Goal: Find specific page/section: Find specific page/section

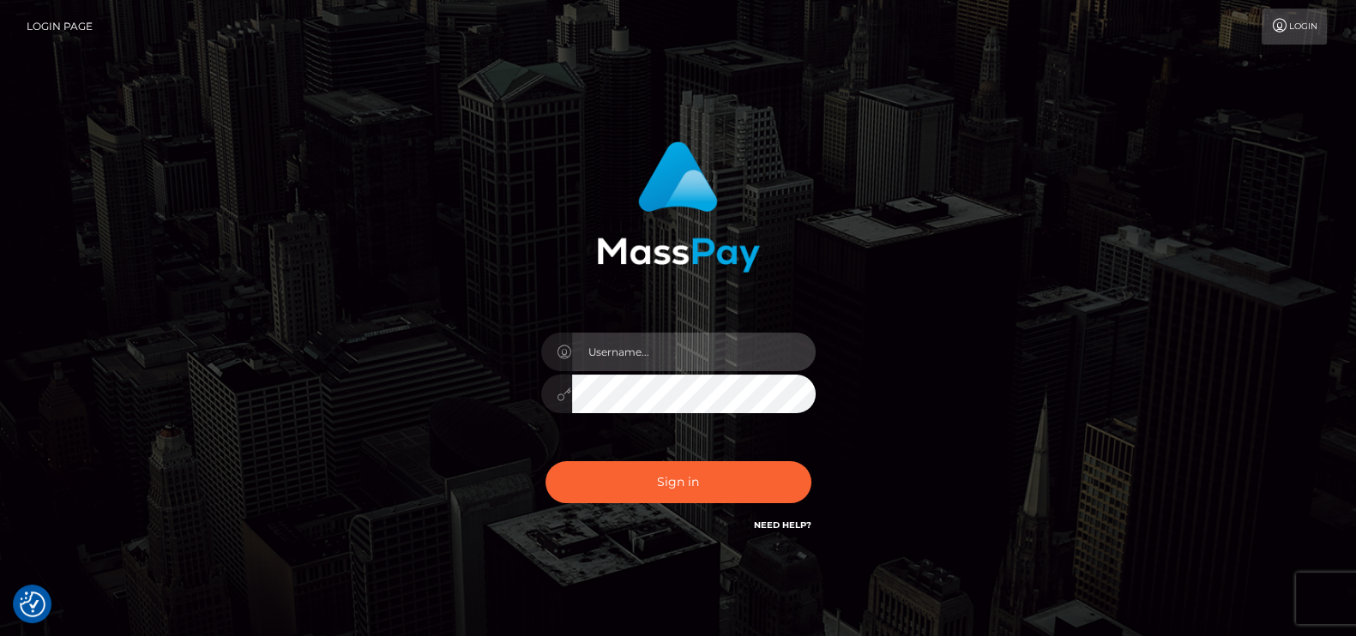
type input "petros.kidane"
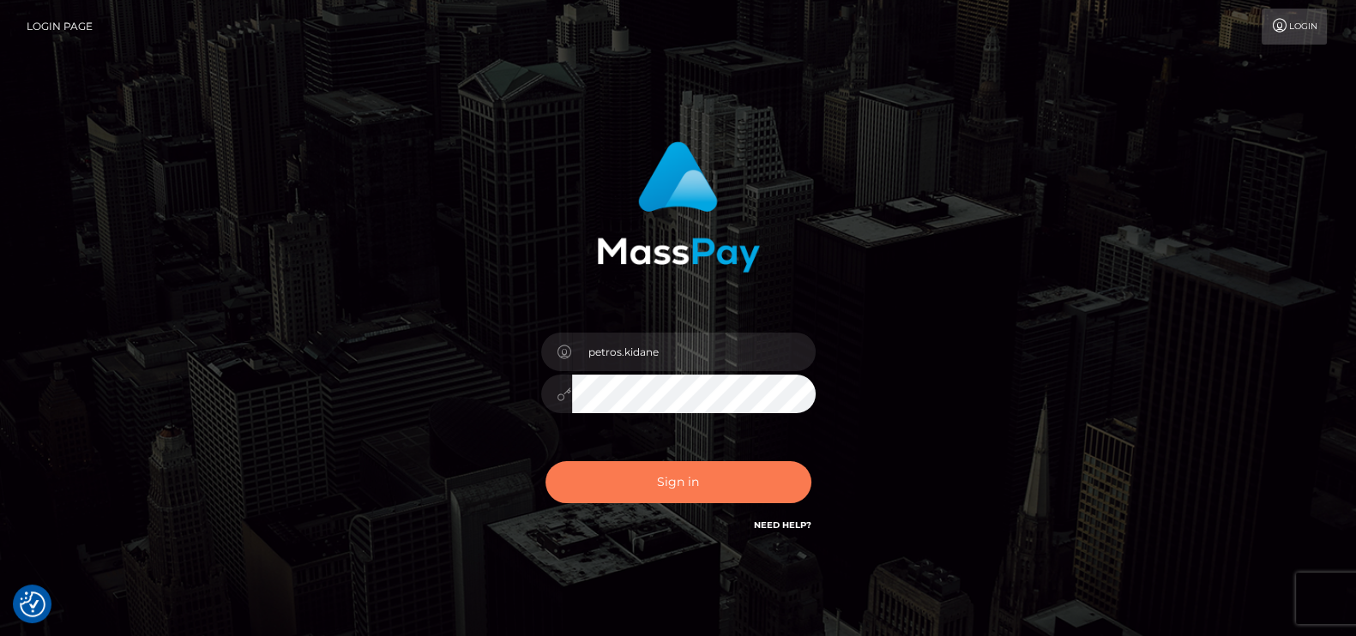
click at [722, 466] on button "Sign in" at bounding box center [678, 482] width 266 height 42
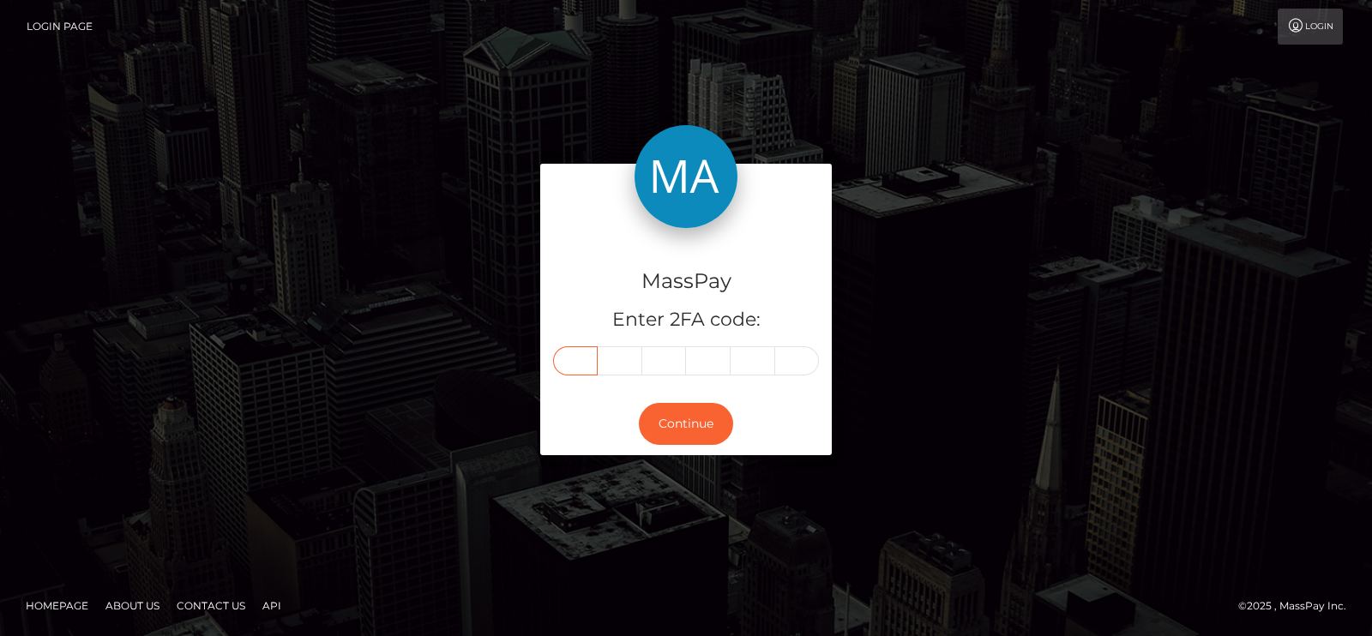
click at [566, 370] on input "text" at bounding box center [575, 360] width 45 height 29
paste input "6"
type input "6"
type input "5"
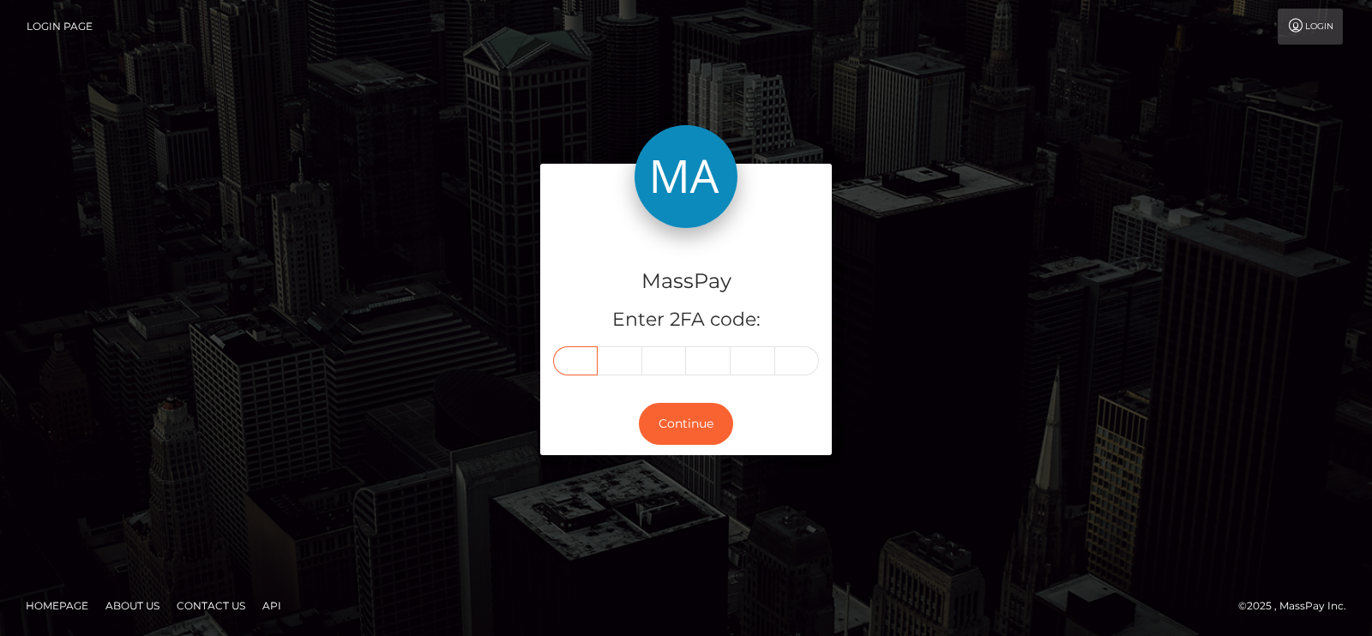
type input "7"
type input "1"
type input "8"
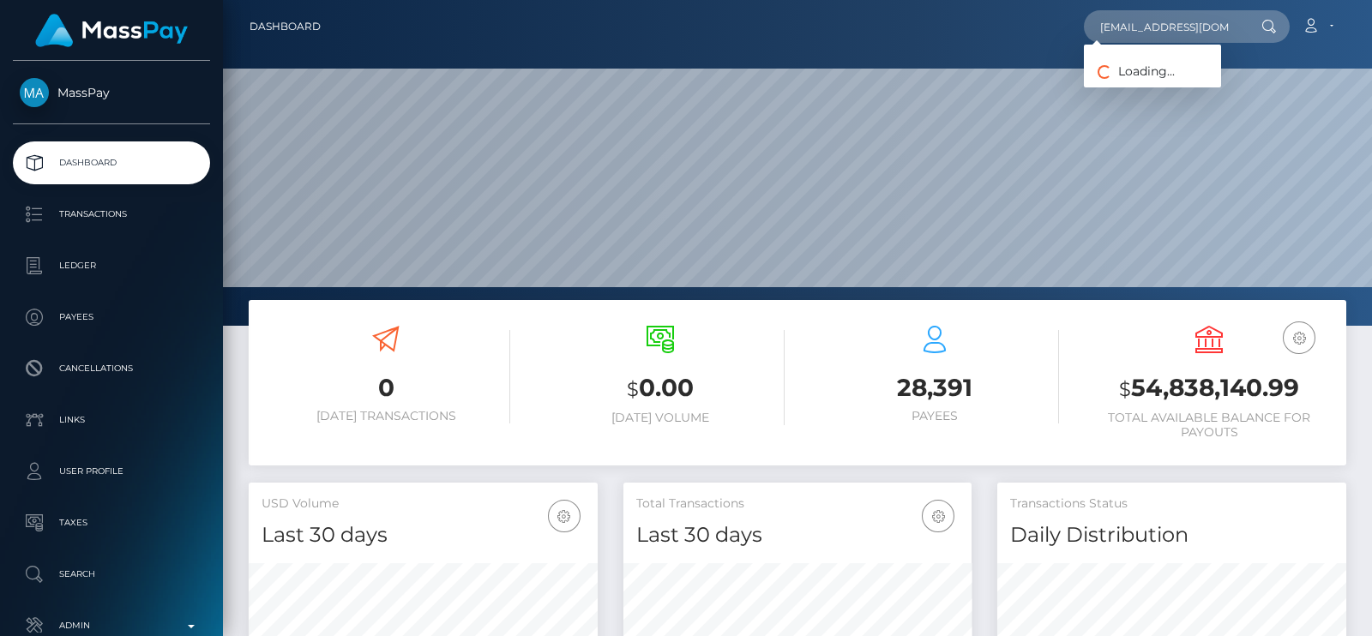
scroll to position [0, 8]
type input "[EMAIL_ADDRESS][DOMAIN_NAME]"
click at [1130, 89] on link "YUXIANG LIN" at bounding box center [1152, 89] width 137 height 32
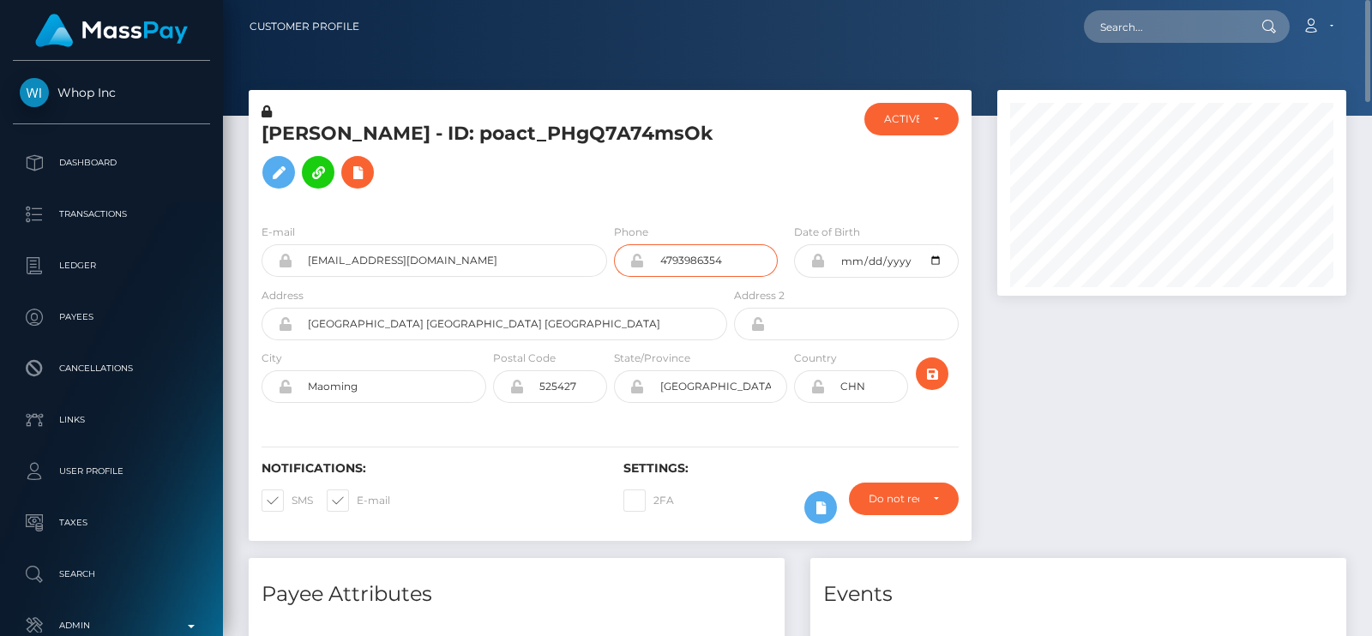
drag, startPoint x: 737, startPoint y: 293, endPoint x: 574, endPoint y: 253, distance: 168.7
click at [574, 253] on div "E-mail brysonkyle180@gmail.com Phone 4793986354" at bounding box center [610, 254] width 723 height 63
click at [538, 197] on h5 "YUXIANG LIN - ID: poact_PHgQ7A74msOk" at bounding box center [490, 159] width 456 height 76
click at [292, 147] on h5 "YUXIANG LIN - ID: poact_PHgQ7A74msOk" at bounding box center [490, 159] width 456 height 76
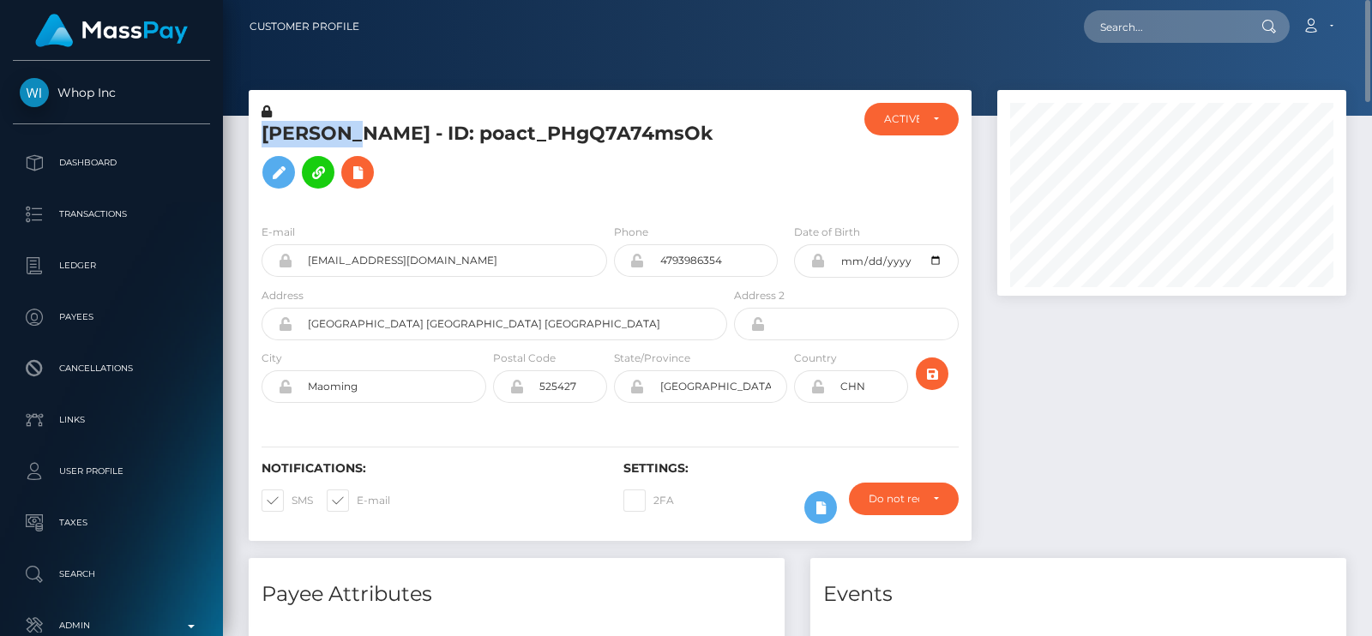
copy h5 "YUXIANG"
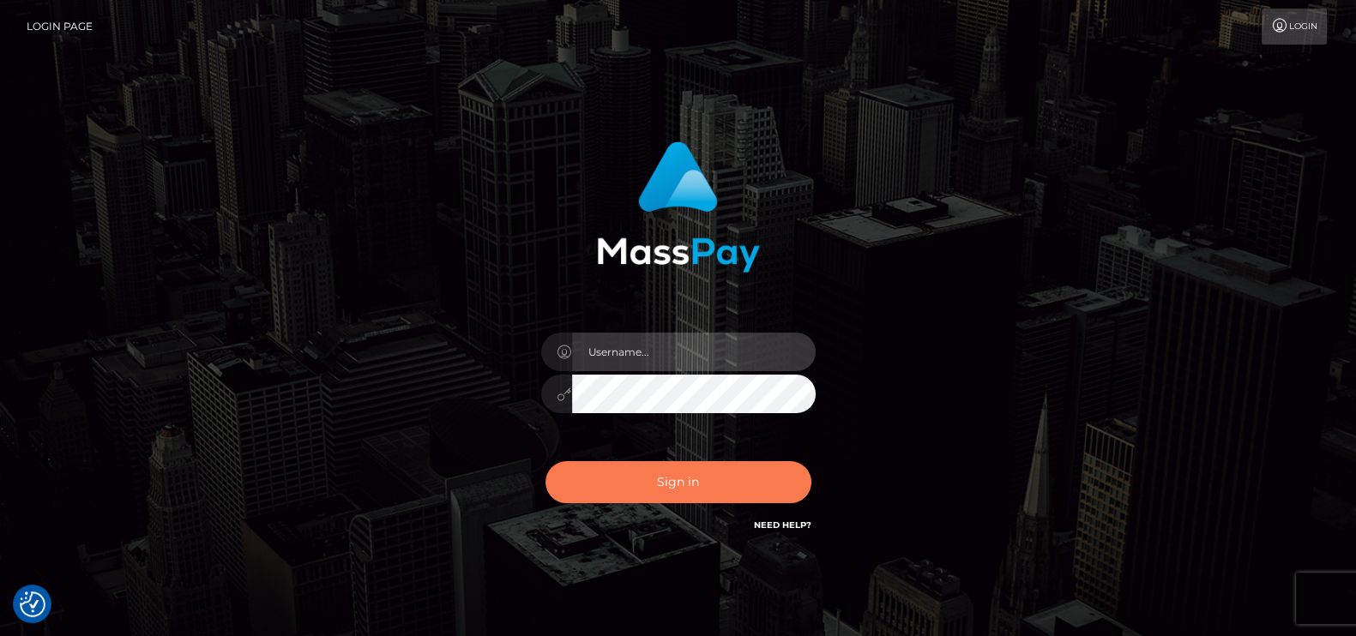
type input "petros.kidane"
click at [659, 482] on button "Sign in" at bounding box center [678, 482] width 266 height 42
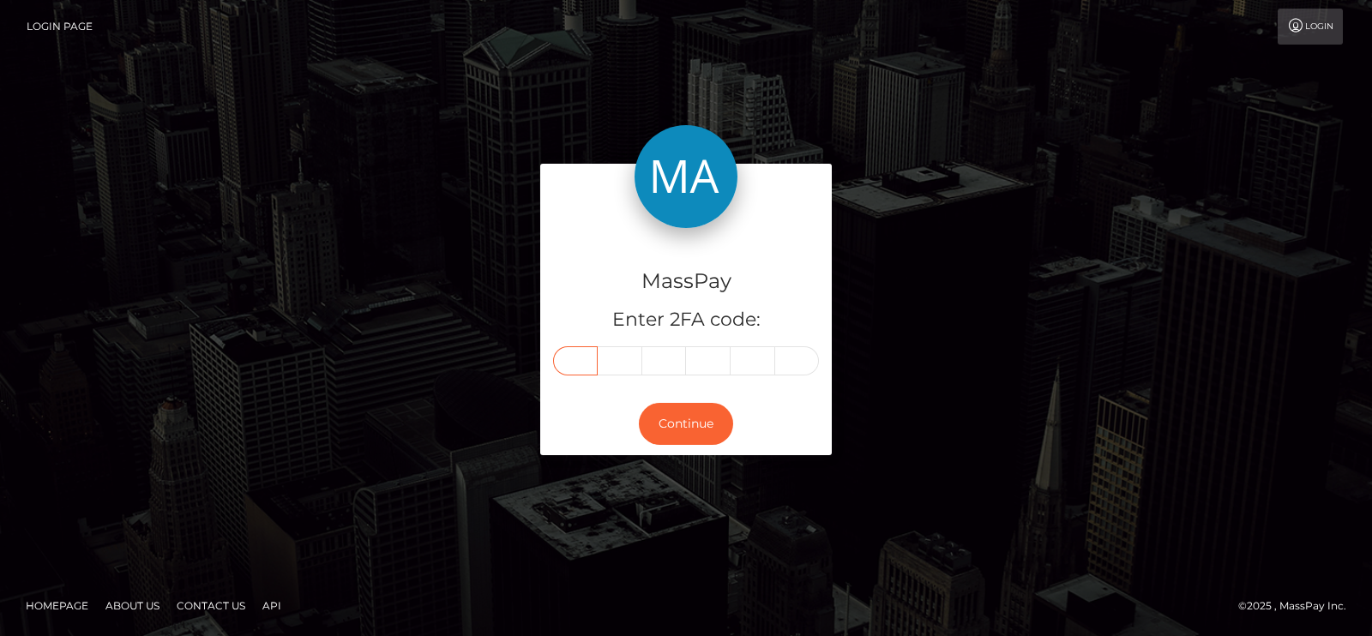
click at [566, 352] on input "text" at bounding box center [575, 360] width 45 height 29
paste input "0"
type input "0"
type input "4"
type input "8"
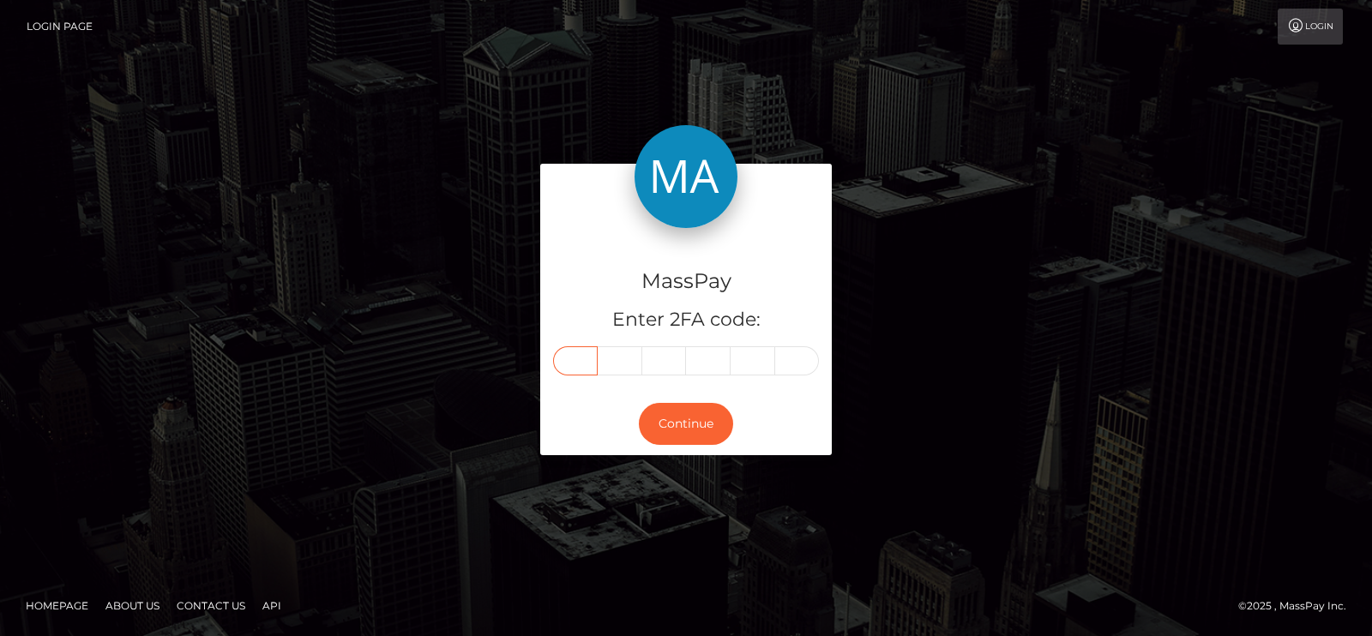
type input "3"
type input "1"
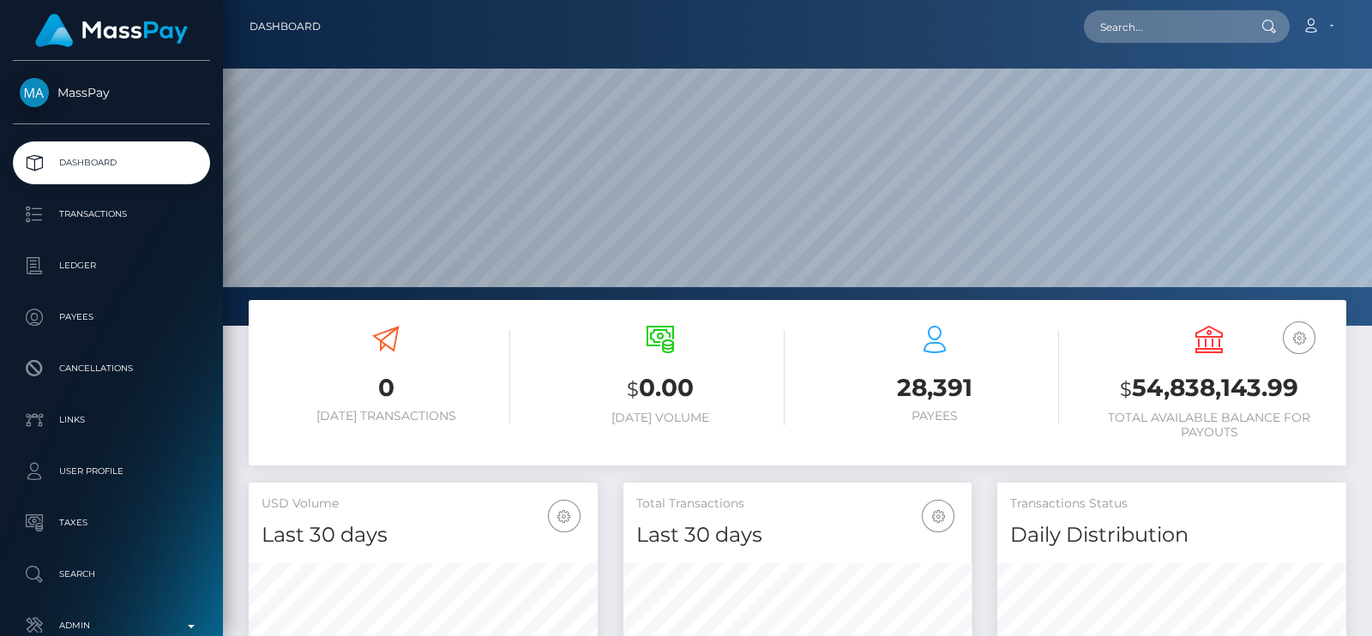
scroll to position [304, 348]
click at [1146, 44] on div "Loading... Loading... Account Edit Profile Logout" at bounding box center [839, 27] width 1011 height 36
click at [1159, 36] on input "text" at bounding box center [1164, 26] width 161 height 33
paste input "brysonkyle180@gmail.com"
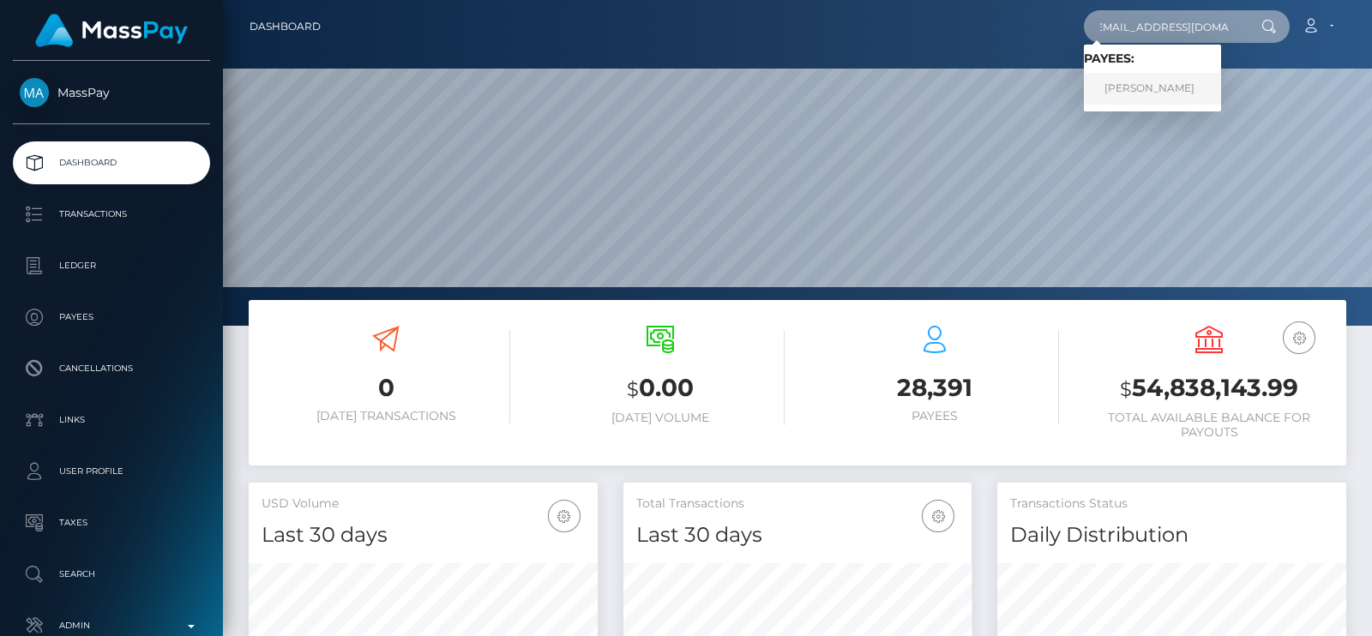
type input "brysonkyle180@gmail.com"
click at [1134, 87] on link "YUXIANG LIN" at bounding box center [1152, 89] width 137 height 32
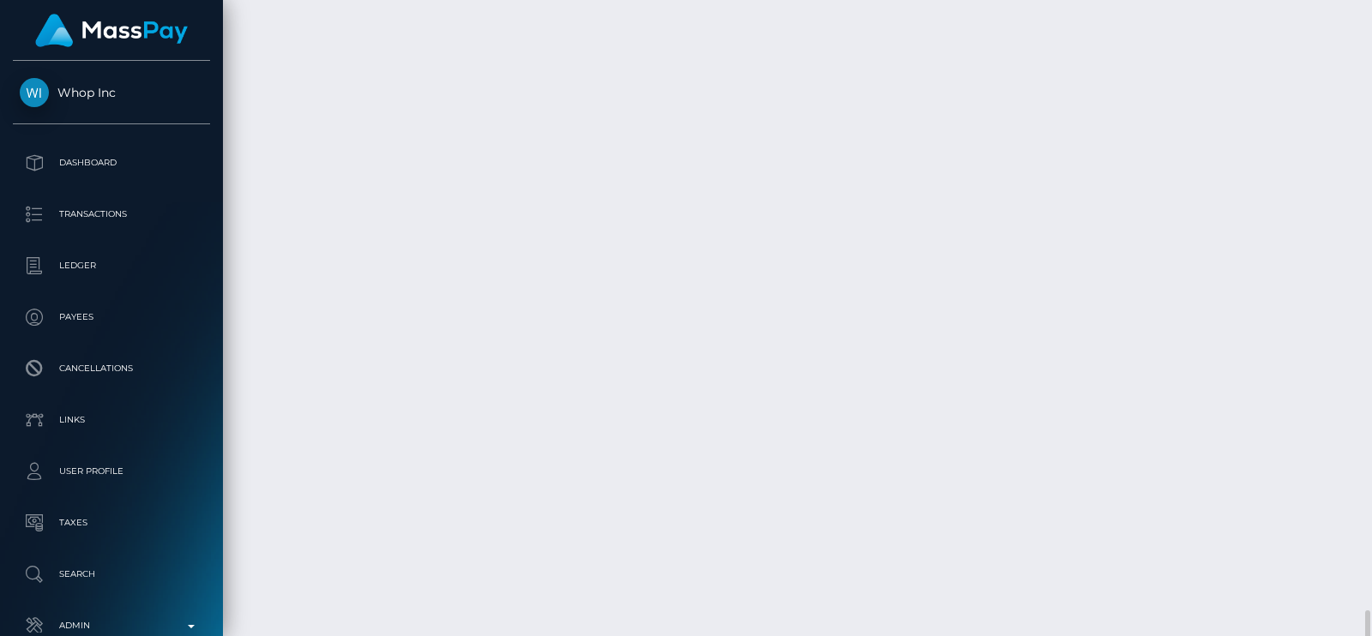
scroll to position [3313, 0]
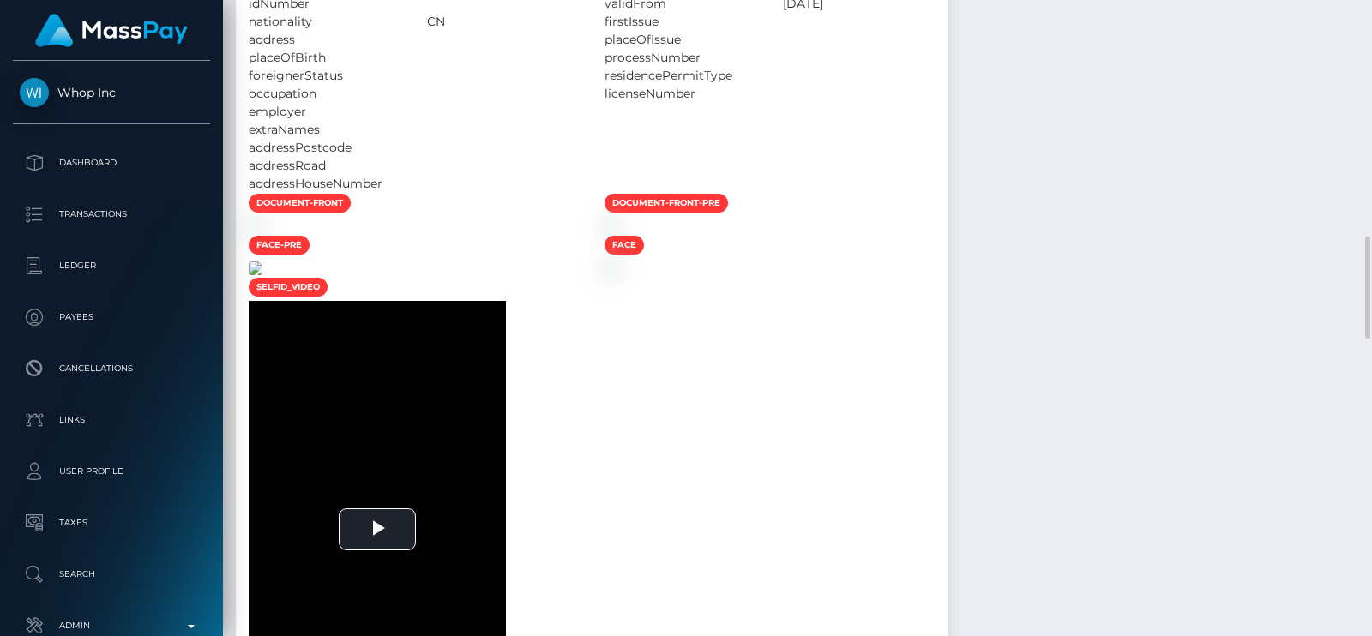
scroll to position [1504, 0]
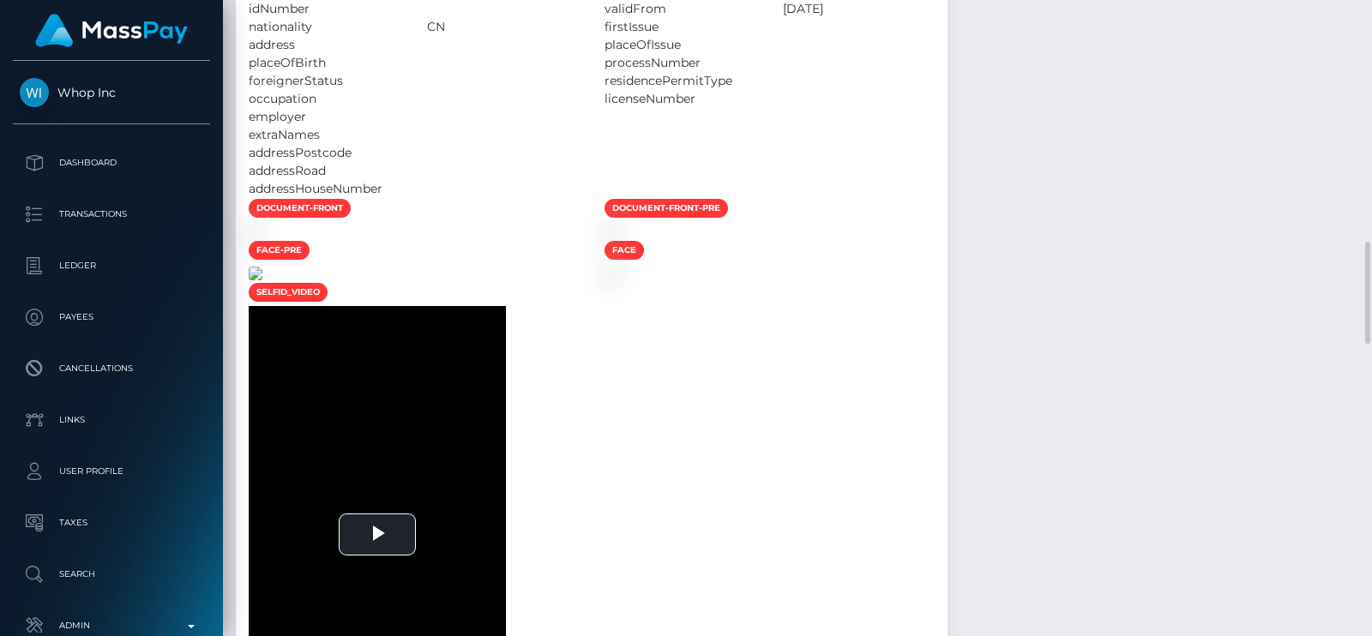
click at [262, 238] on img at bounding box center [256, 232] width 14 height 14
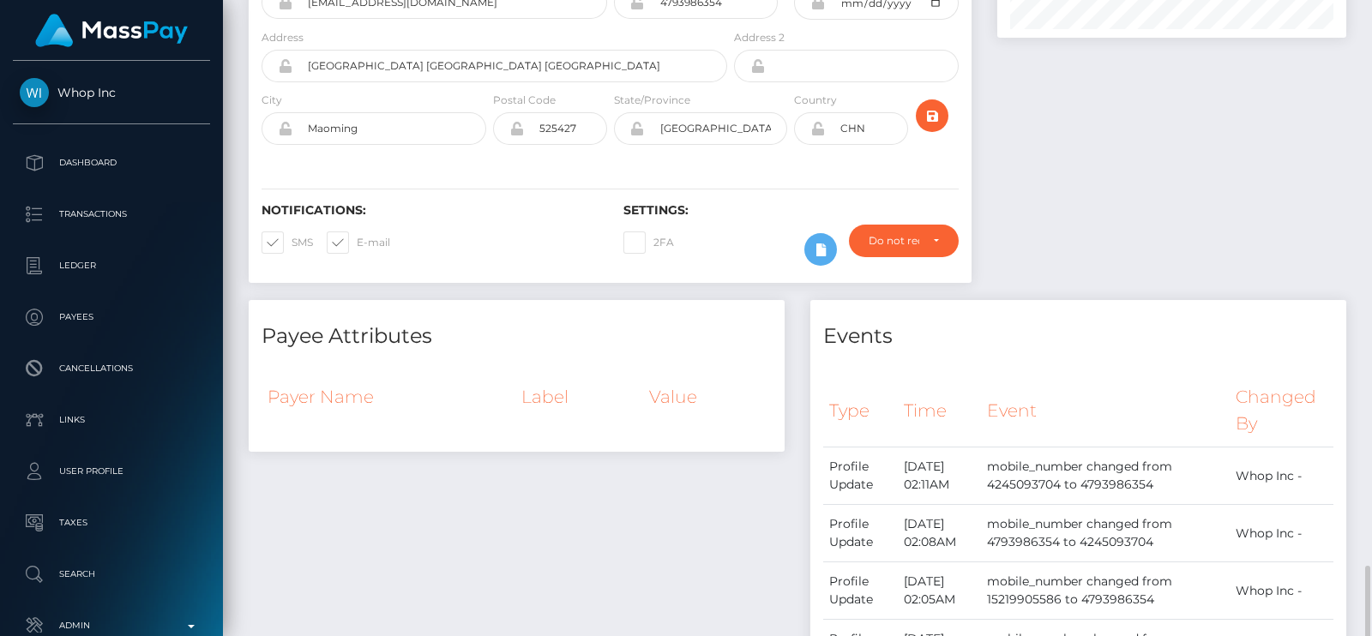
scroll to position [0, 0]
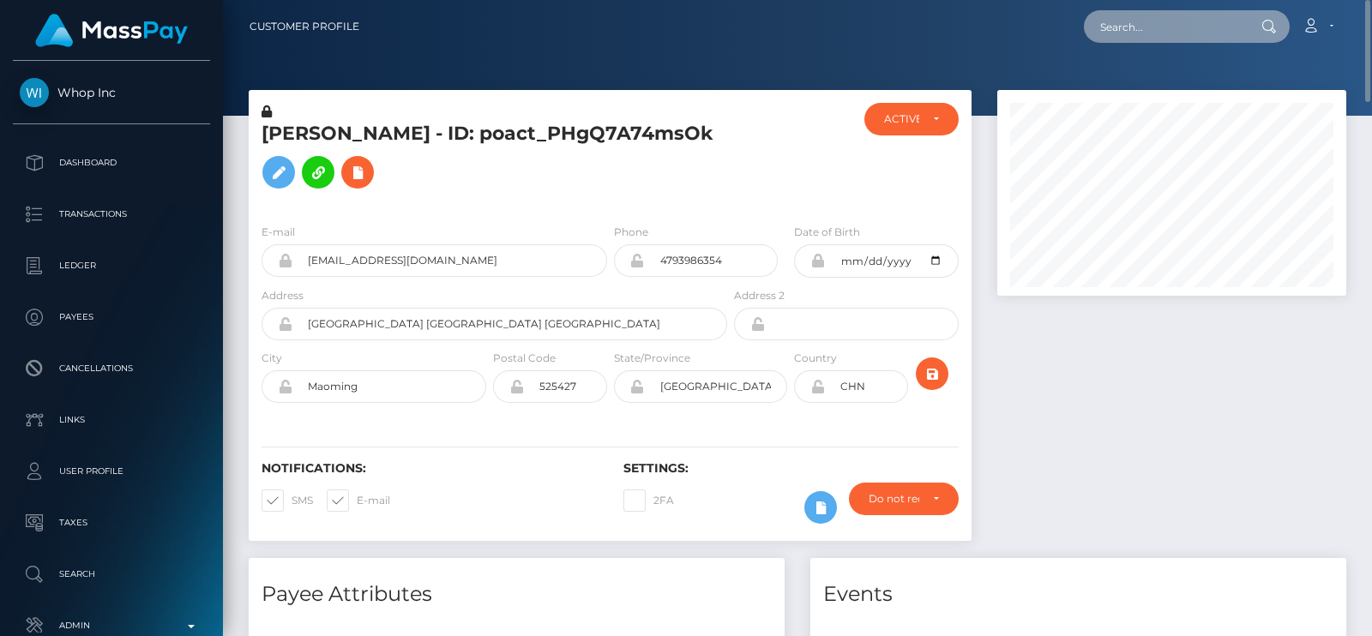
click at [1115, 27] on input "text" at bounding box center [1164, 26] width 161 height 33
paste input "luvvvthebirdss@gmail.com"
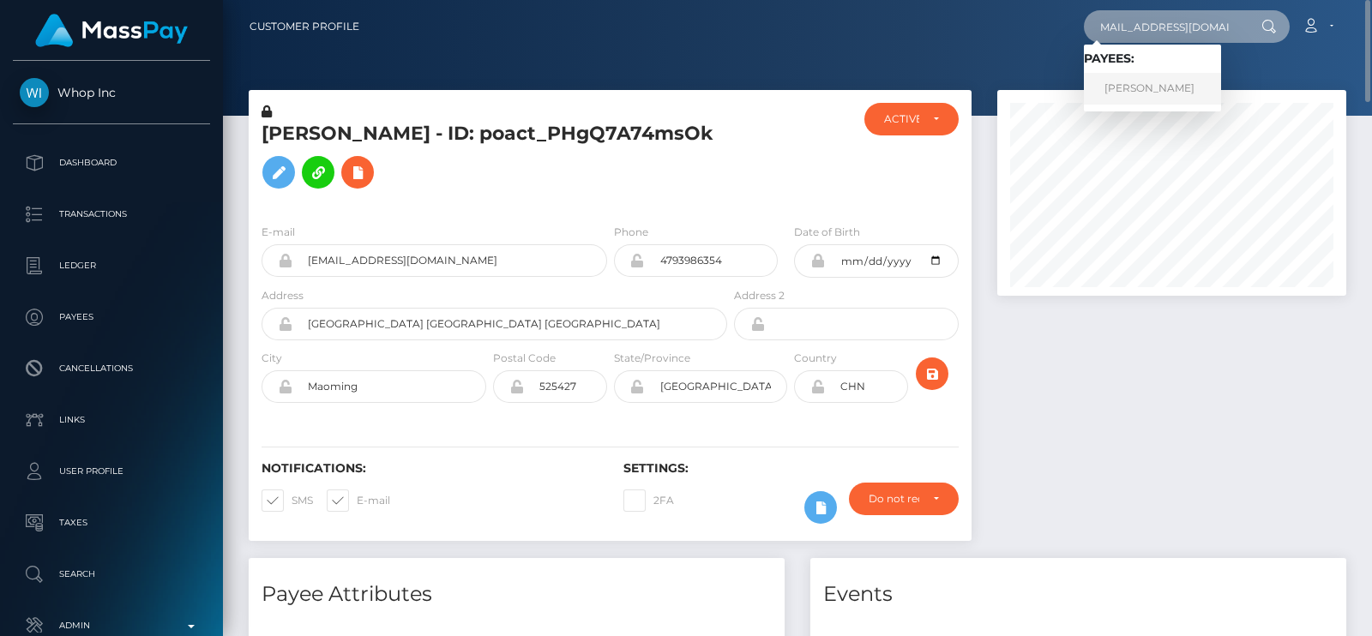
type input "luvvvthebirdss@gmail.com"
click at [1145, 90] on link "NYLA GRACE MYLES" at bounding box center [1152, 89] width 137 height 32
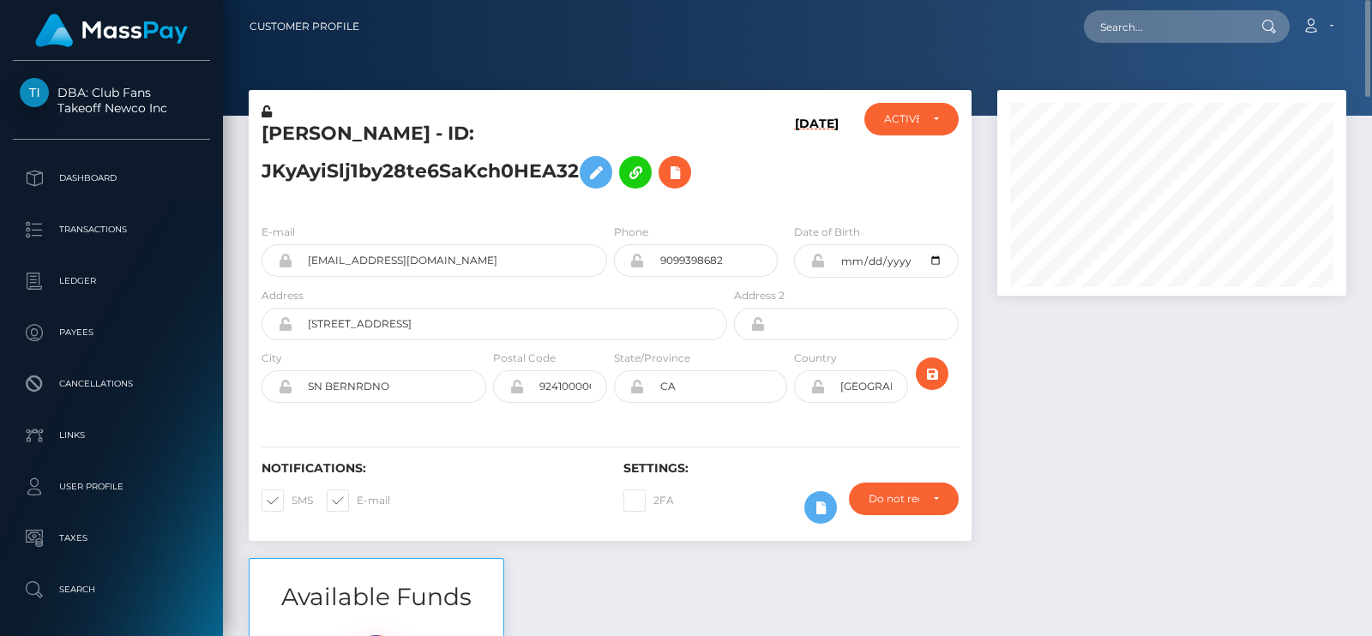
click at [304, 132] on h5 "NYLA GRACE MYLES - ID: JKyAyiSlj1by28te6SaKch0HEA32" at bounding box center [490, 159] width 456 height 76
copy h5 "NYLA"
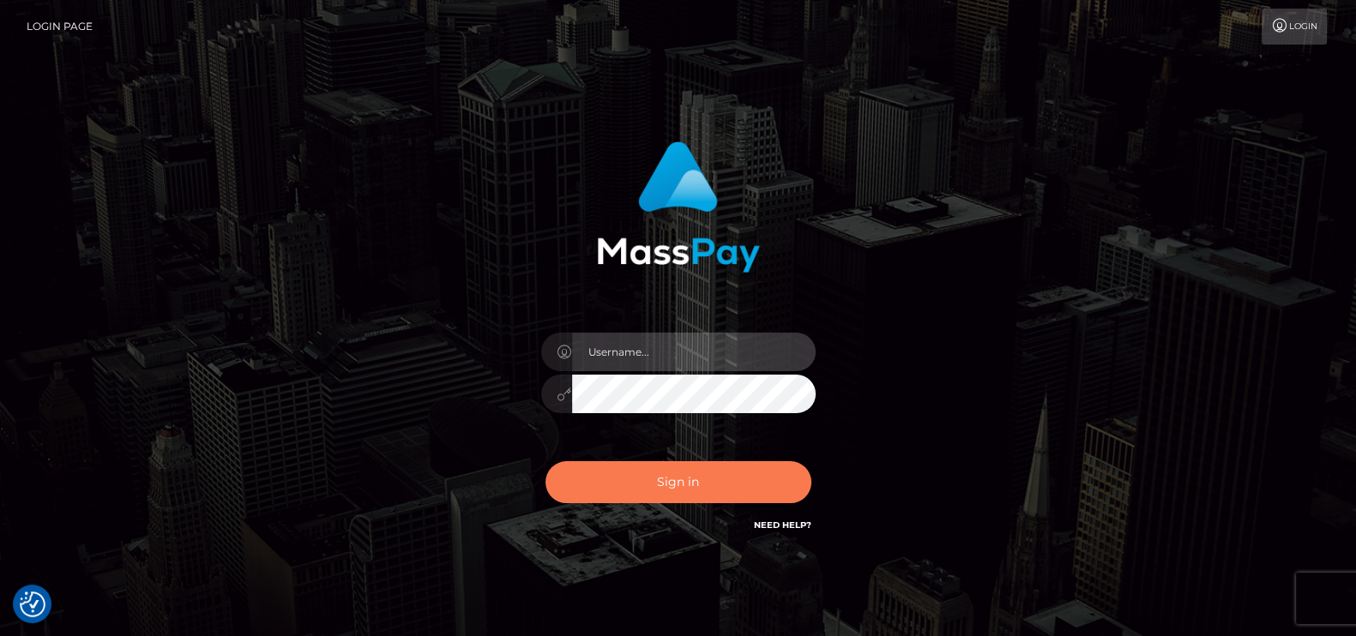
type input "petros.kidane"
click at [642, 490] on button "Sign in" at bounding box center [678, 482] width 266 height 42
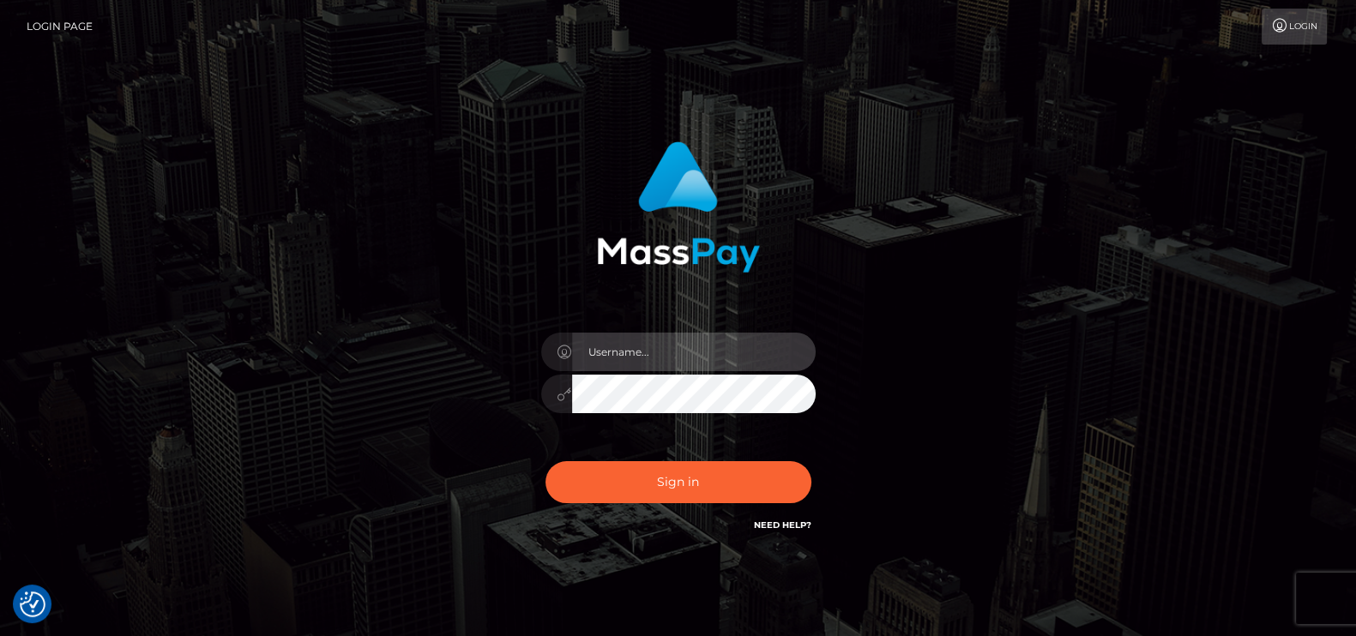
type input "petros.kidane"
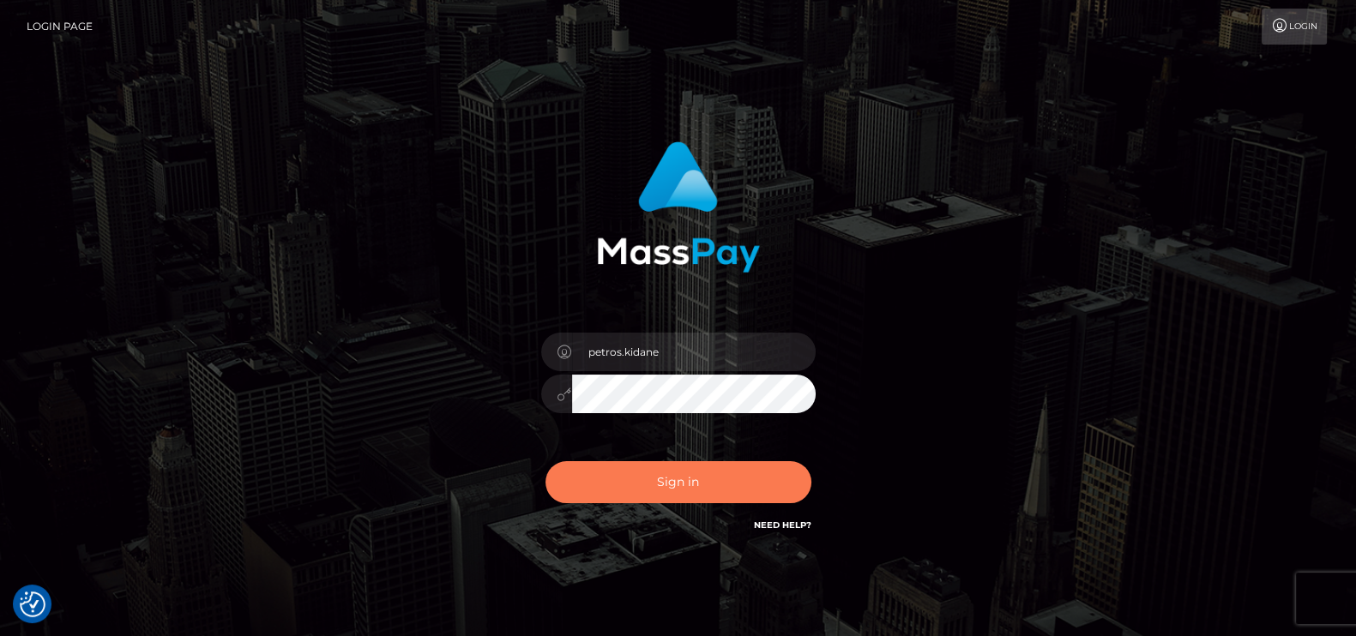
click at [642, 490] on button "Sign in" at bounding box center [678, 482] width 266 height 42
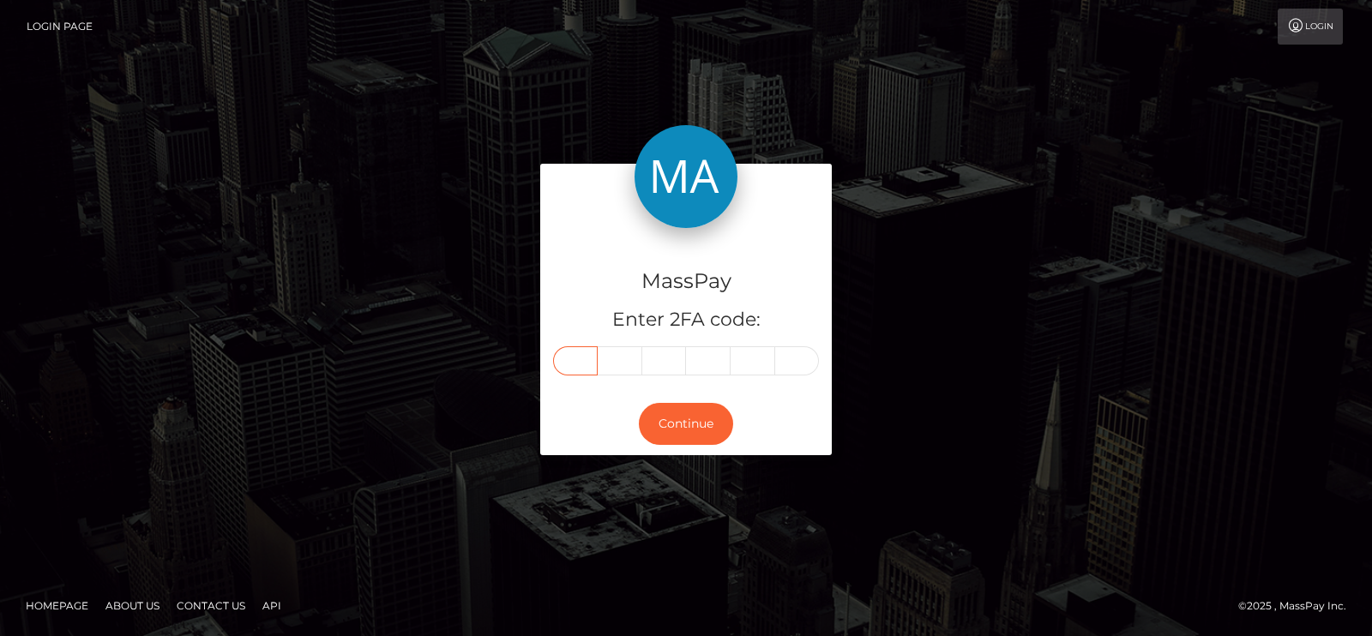
click at [577, 360] on input "text" at bounding box center [575, 360] width 45 height 29
paste input "3"
type input "3"
type input "1"
type input "2"
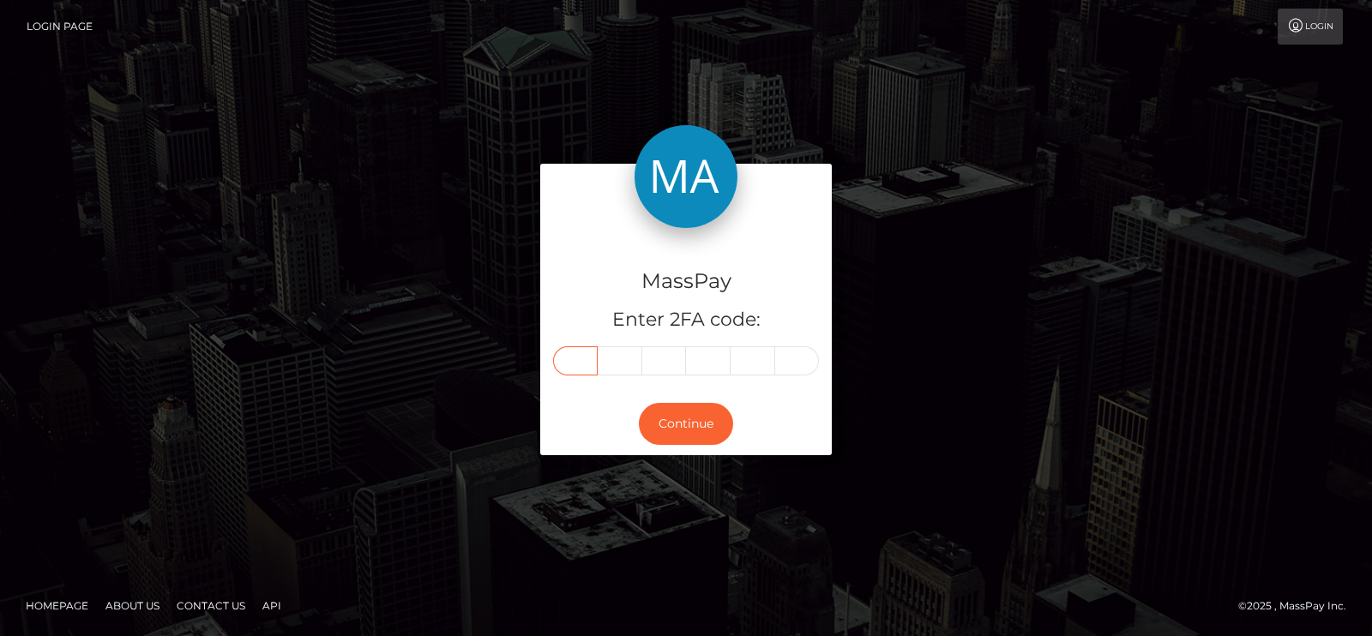
type input "8"
type input "9"
type input "7"
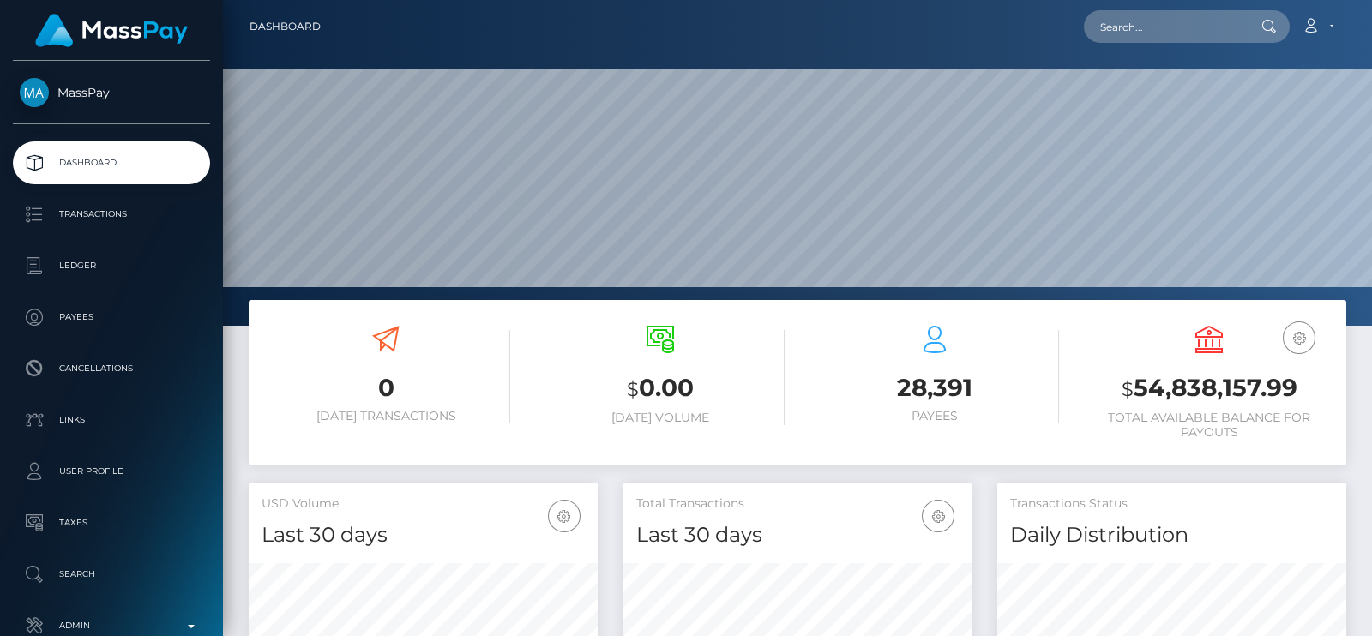
scroll to position [304, 348]
paste input "[EMAIL_ADDRESS][DOMAIN_NAME]"
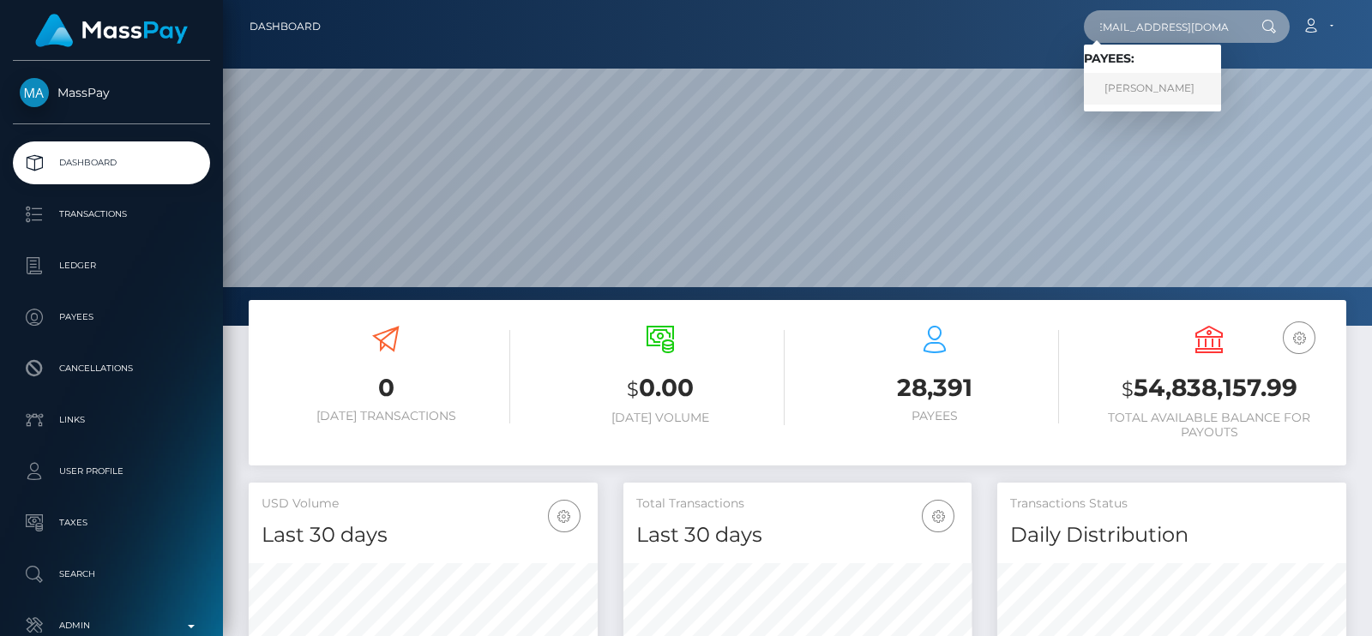
type input "[EMAIL_ADDRESS][DOMAIN_NAME]"
click at [1174, 87] on link "[PERSON_NAME]" at bounding box center [1152, 89] width 137 height 32
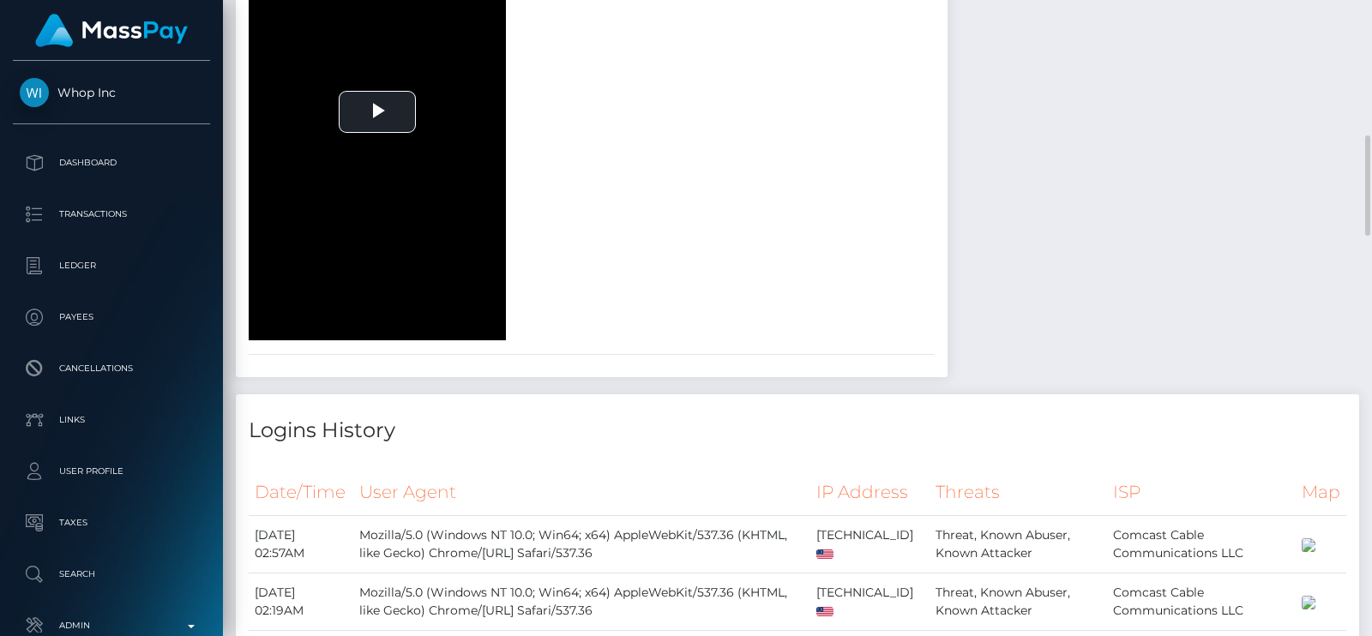
scroll to position [1752, 0]
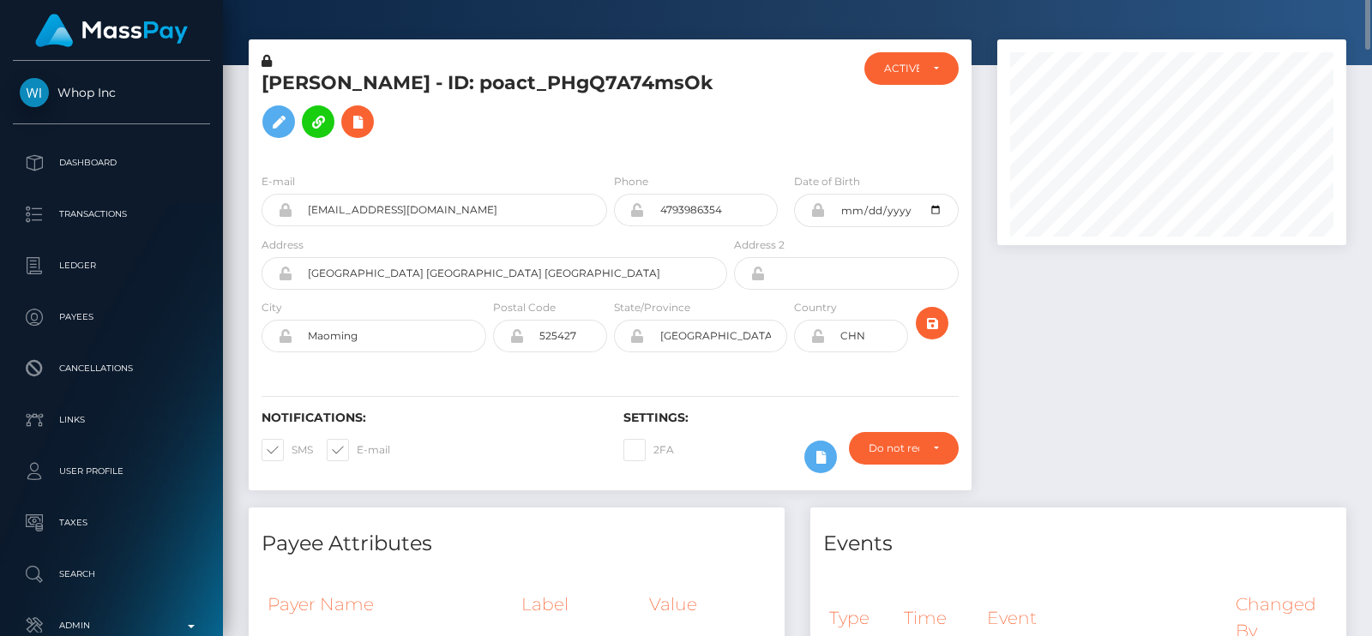
scroll to position [0, 0]
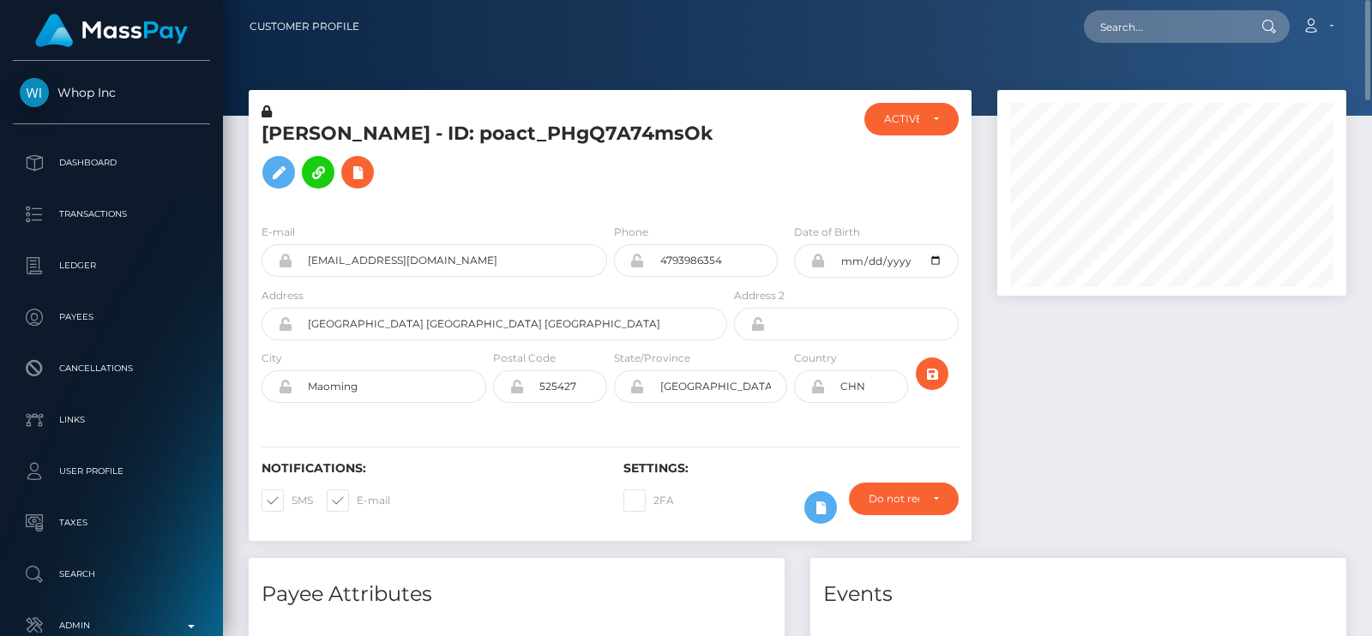
click at [711, 147] on h5 "[PERSON_NAME] - ID: poact_PHgQ7A74msOk" at bounding box center [490, 159] width 456 height 76
click at [289, 162] on icon at bounding box center [278, 172] width 21 height 21
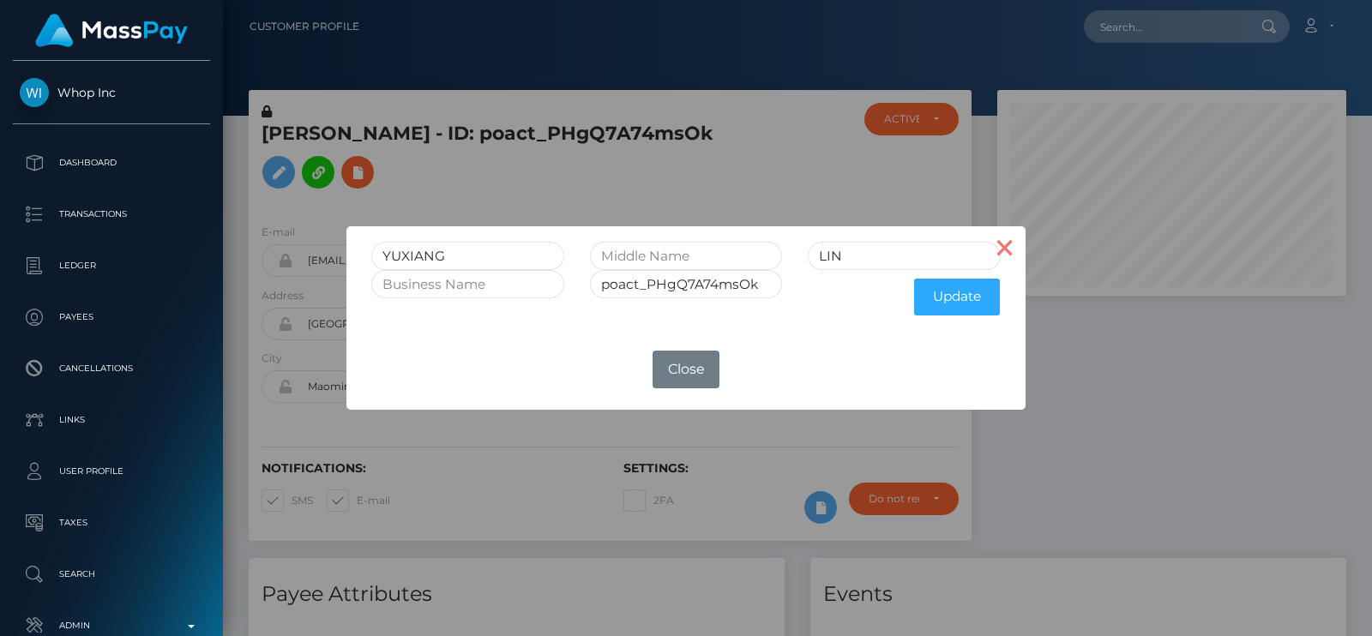
click at [998, 258] on button "×" at bounding box center [1004, 246] width 41 height 41
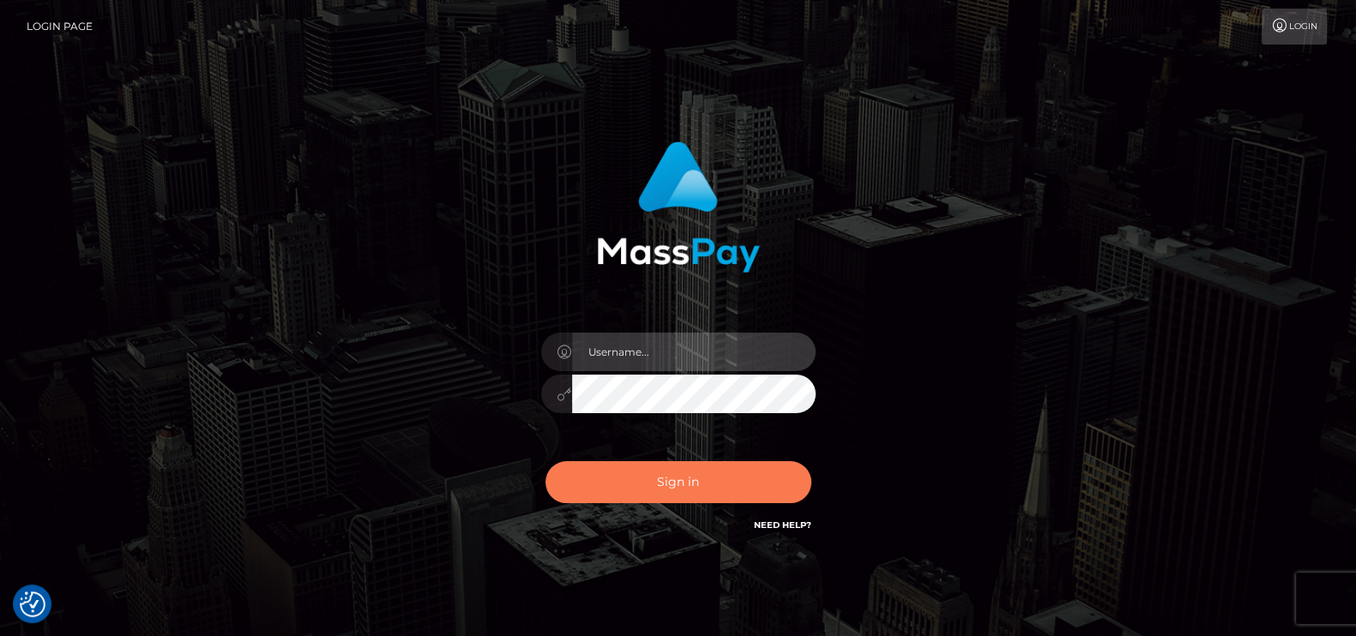
type input "petros.kidane"
click at [664, 484] on button "Sign in" at bounding box center [678, 482] width 266 height 42
type input "petros.kidane"
click at [699, 483] on button "Sign in" at bounding box center [678, 482] width 266 height 42
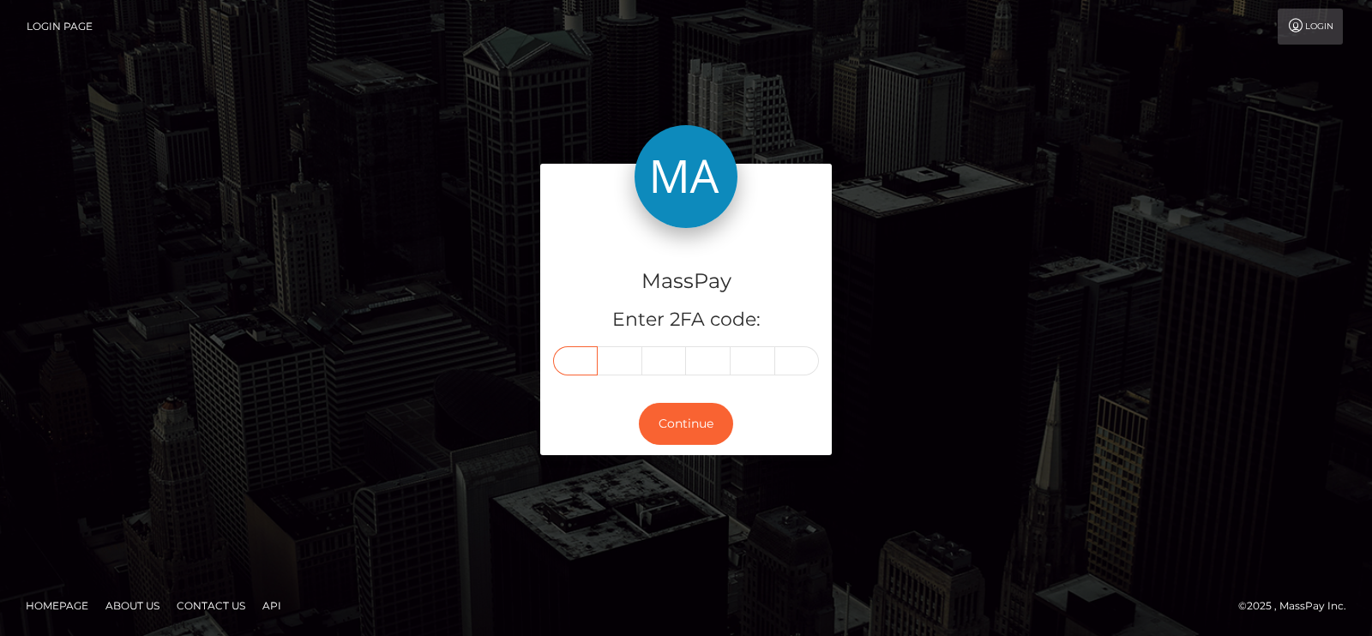
paste input "1"
type input "1"
type input "4"
type input "5"
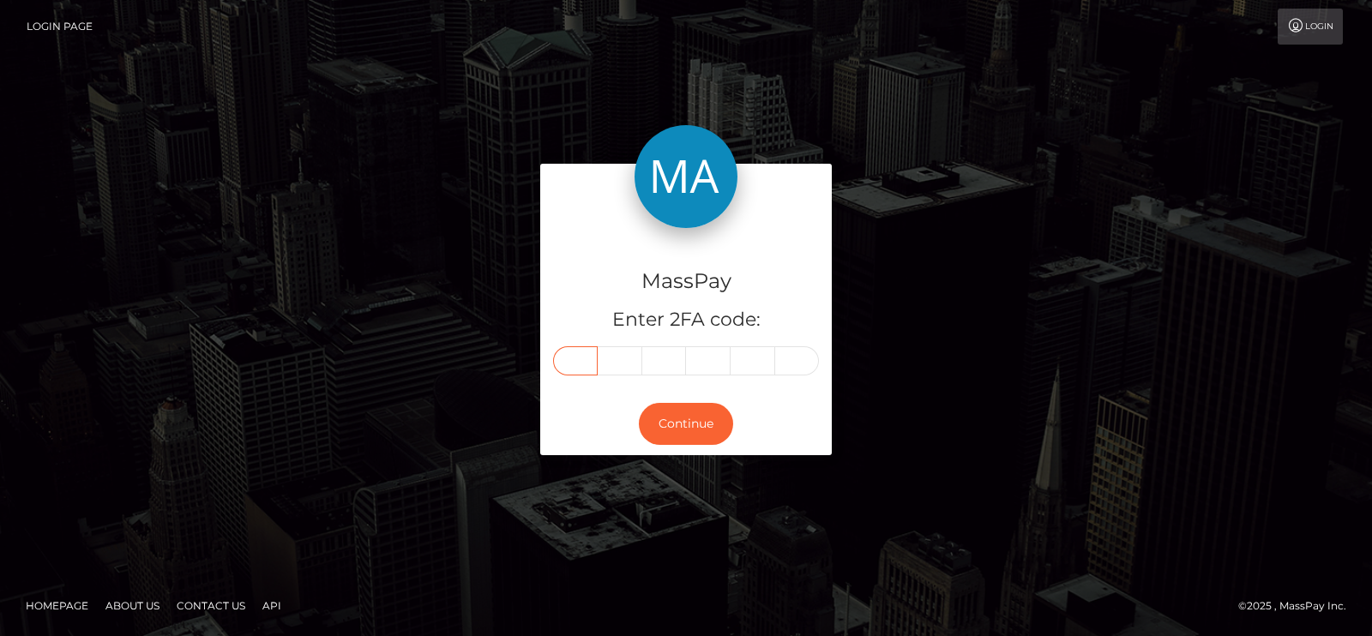
type input "3"
type input "2"
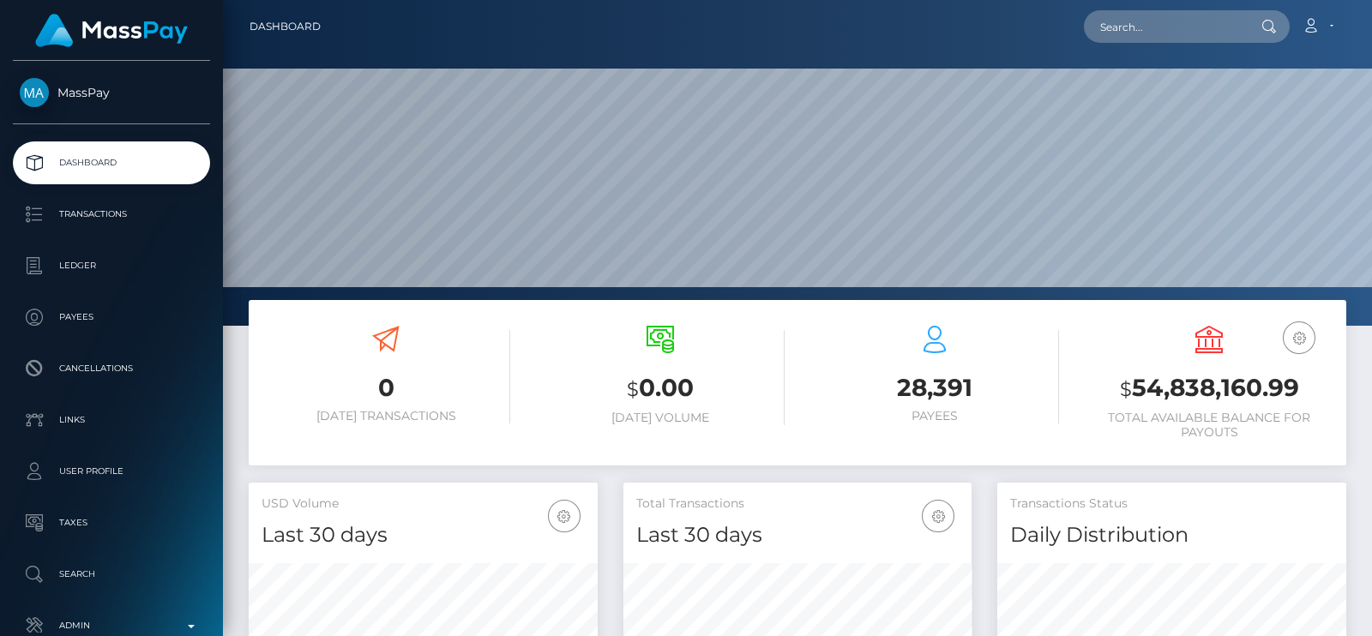
scroll to position [304, 348]
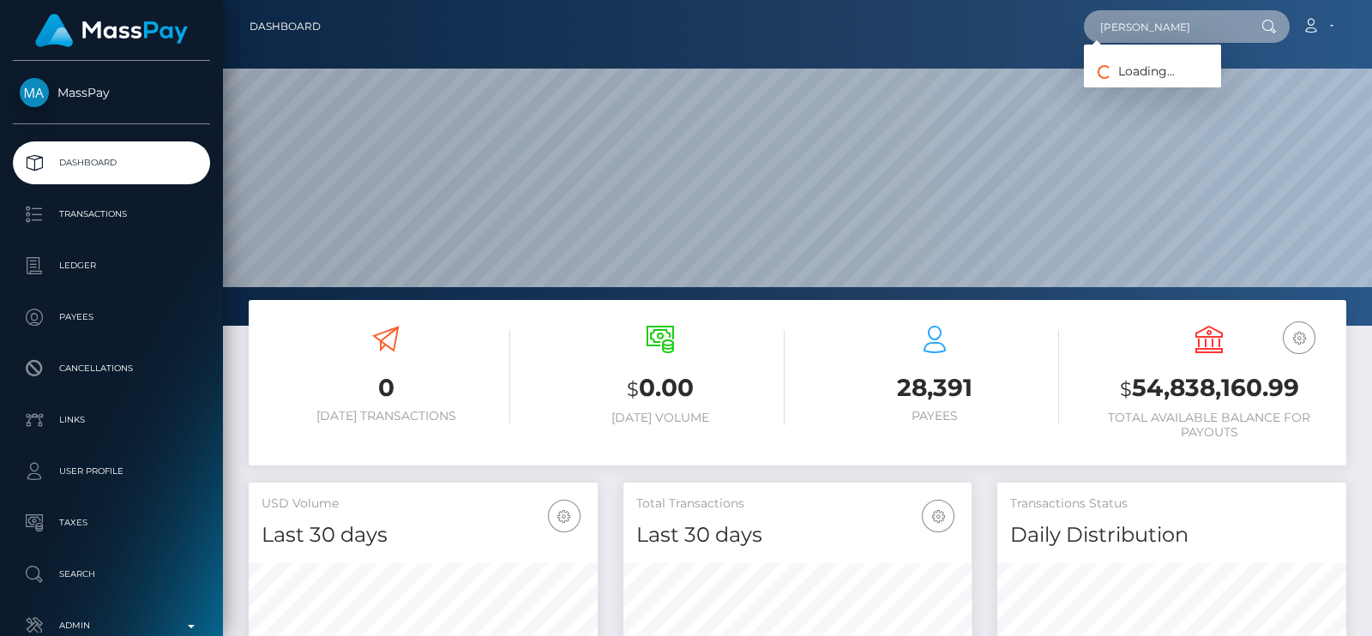
type input "Bryson"
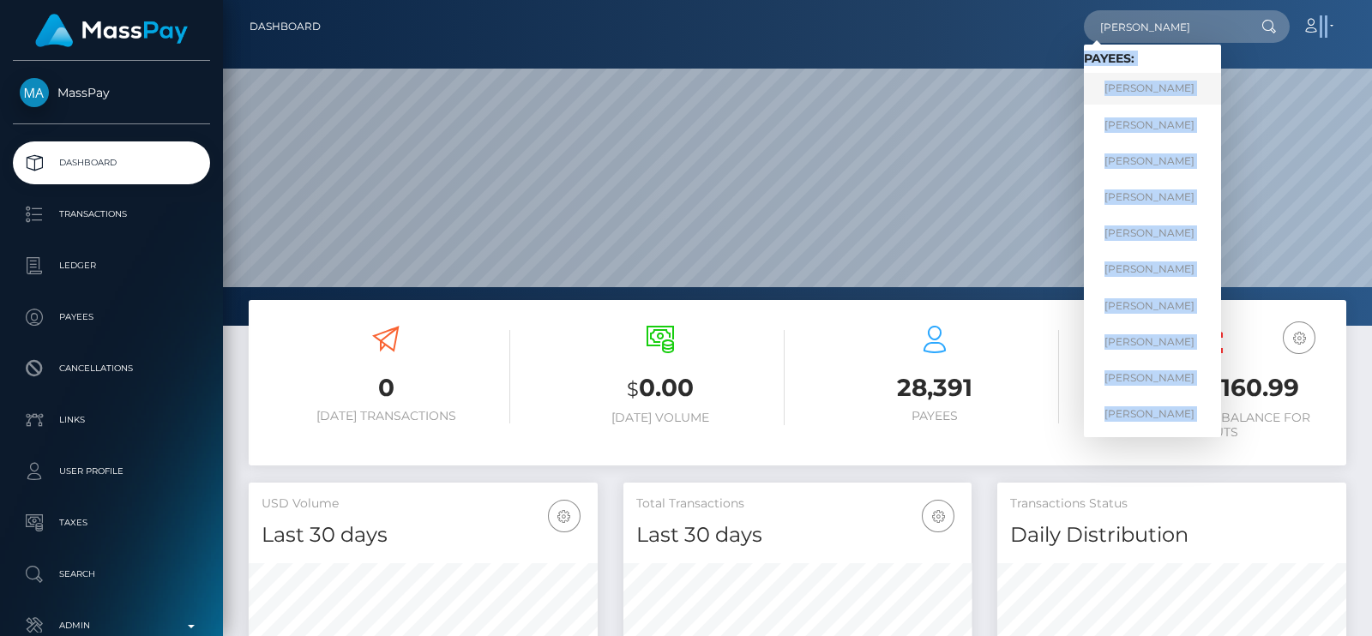
click at [701, 144] on div "Dashboard Bryson Loading... Loading... Payees: Bryson Bragaw Bryson White Bryso…" at bounding box center [797, 318] width 1149 height 636
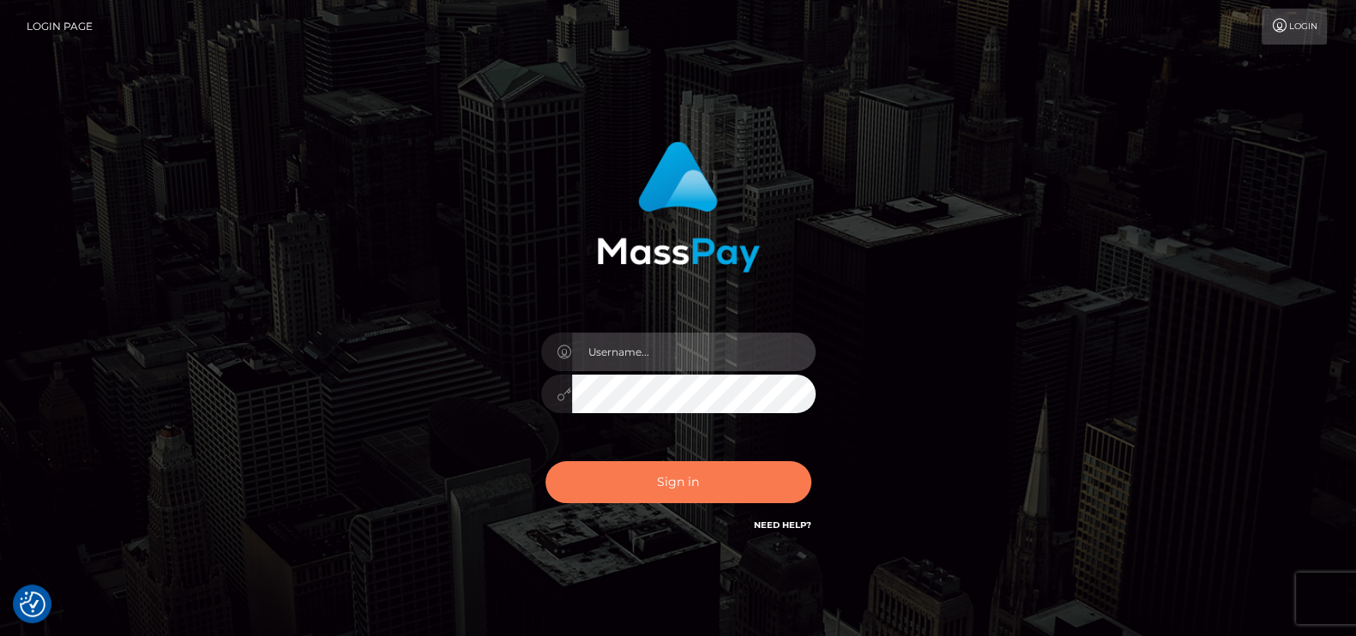
type input "petros.kidane"
click at [670, 485] on button "Sign in" at bounding box center [678, 482] width 266 height 42
click at [661, 473] on button "Sign in" at bounding box center [678, 482] width 266 height 42
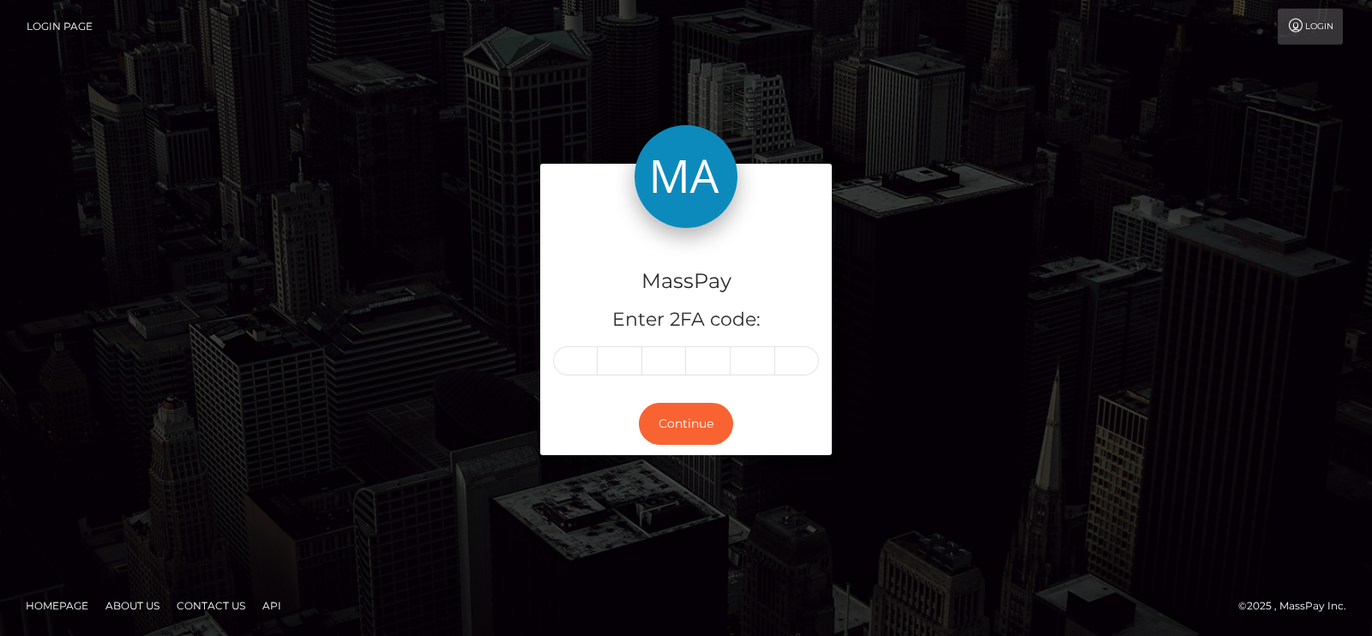
click at [579, 389] on div "MassPay Enter 2FA code:" at bounding box center [686, 310] width 292 height 165
click at [577, 362] on input "text" at bounding box center [575, 360] width 45 height 29
paste input "1"
type input "1"
type input "3"
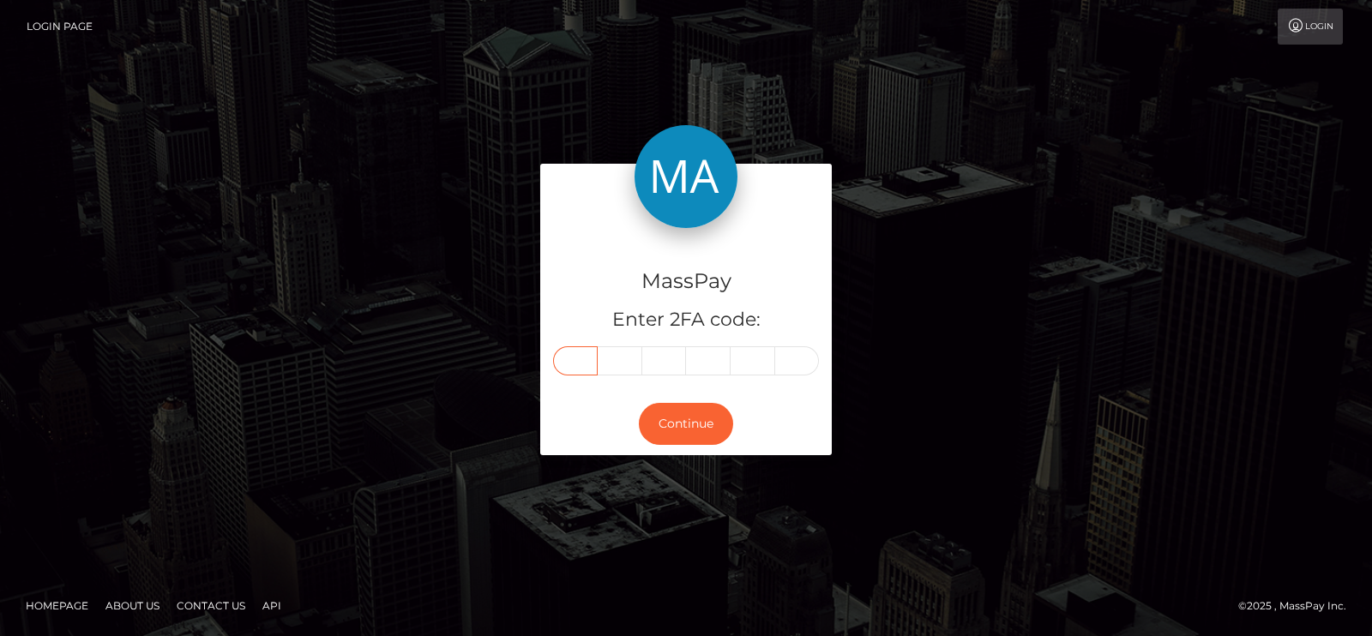
type input "2"
type input "7"
type input "4"
type input "9"
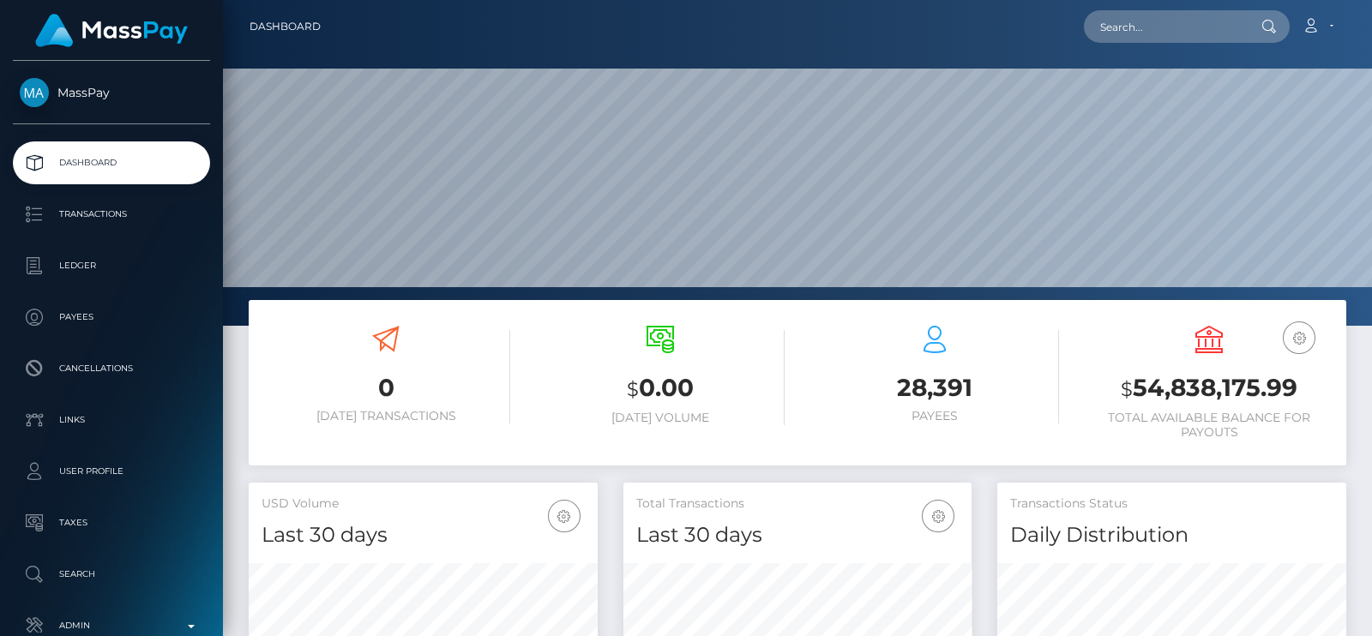
scroll to position [304, 348]
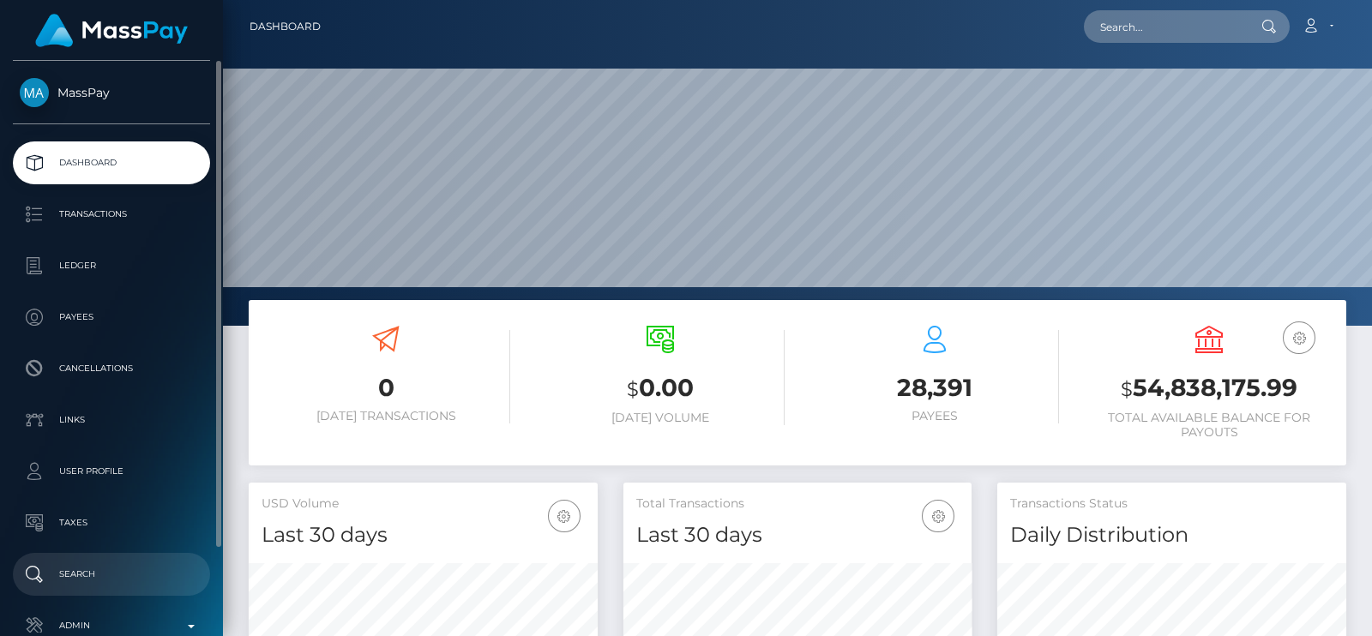
click at [99, 568] on p "Search" at bounding box center [111, 575] width 183 height 26
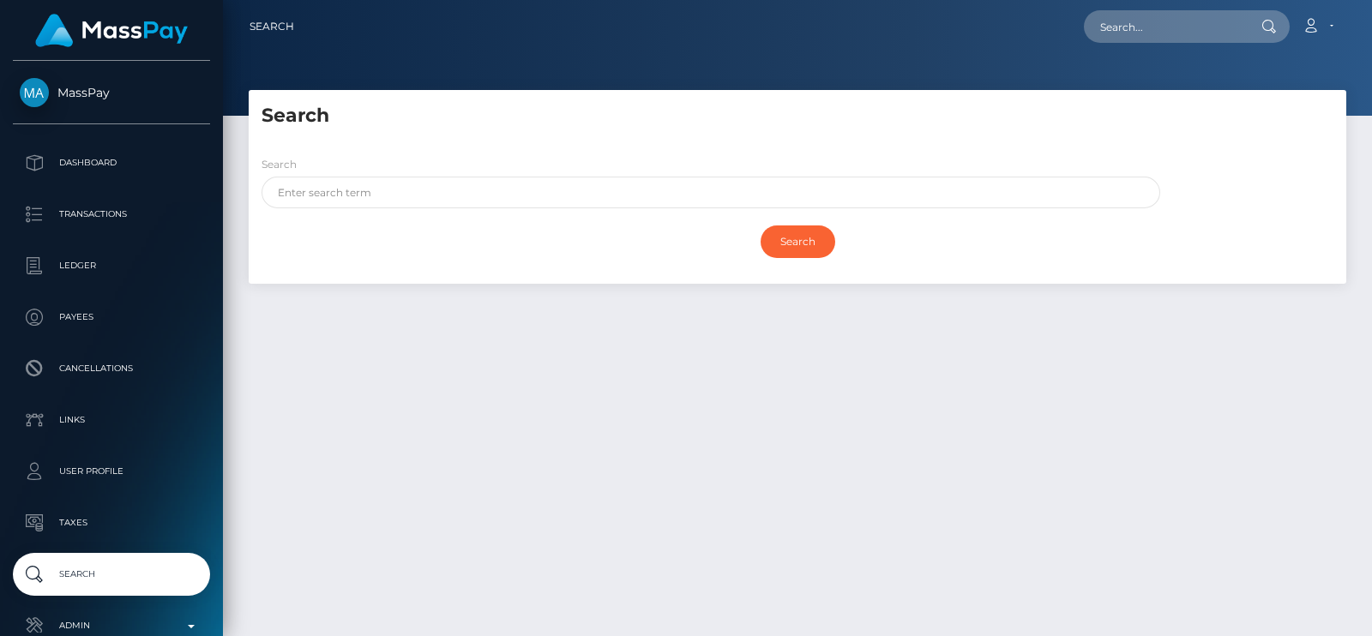
click at [400, 191] on div "Search" at bounding box center [706, 186] width 915 height 62
click at [400, 191] on input "text" at bounding box center [711, 193] width 899 height 32
paste input "132749"
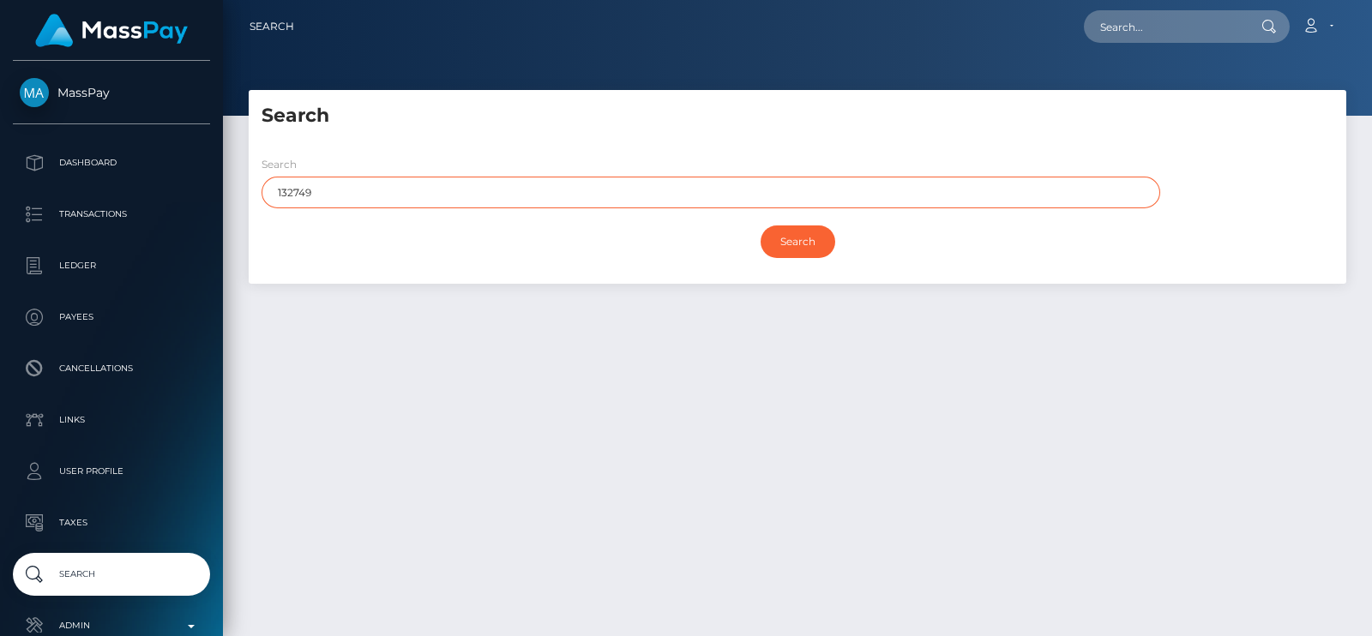
paste input "Bryson Kyle"
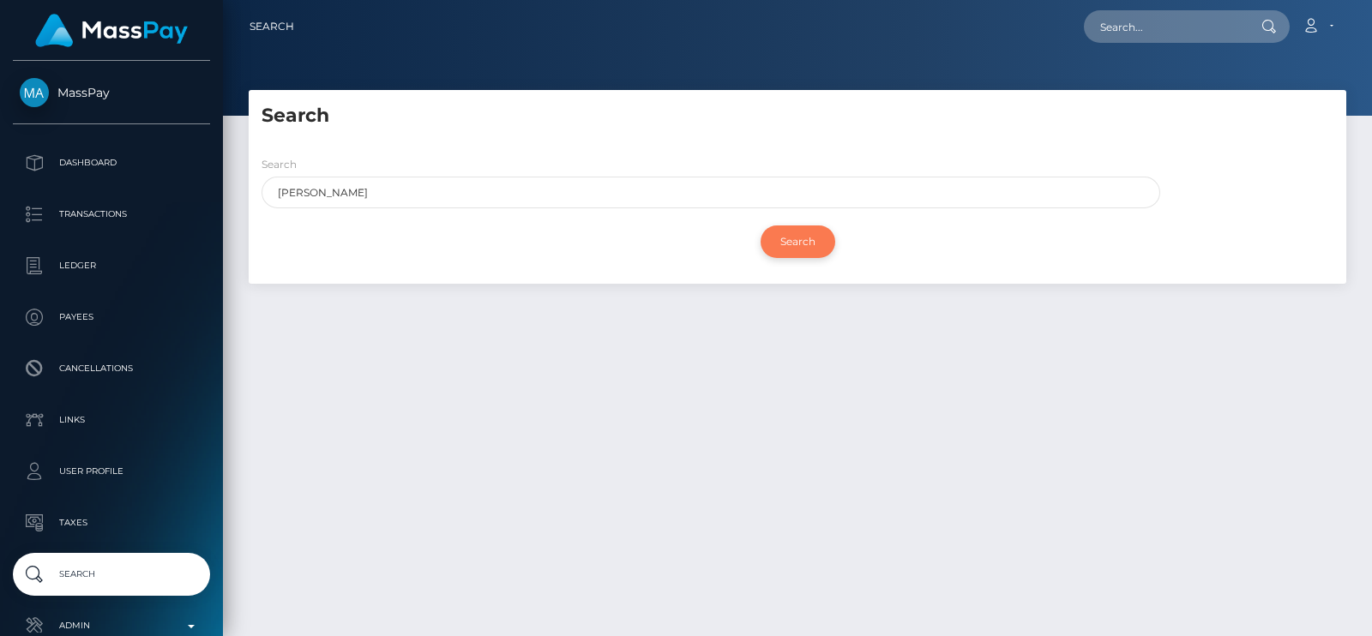
click at [802, 238] on input "Search" at bounding box center [798, 242] width 75 height 33
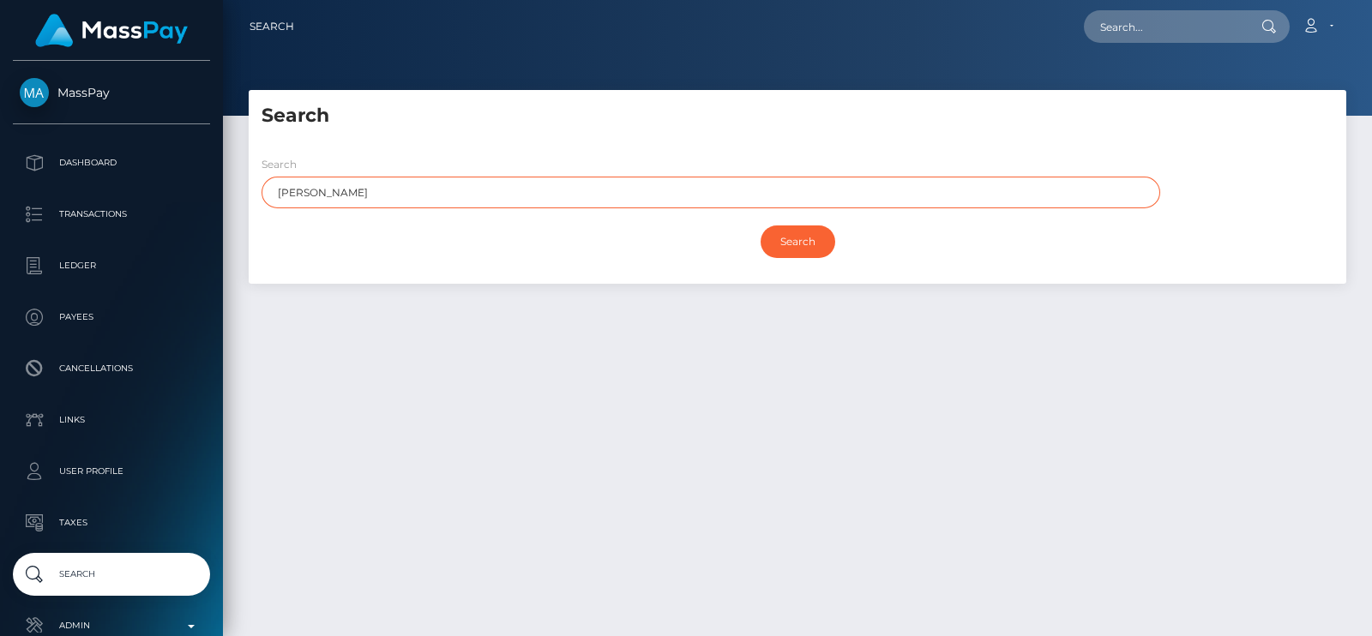
click at [403, 187] on input "Bryson Kyle" at bounding box center [711, 193] width 899 height 32
paste input "alexander"
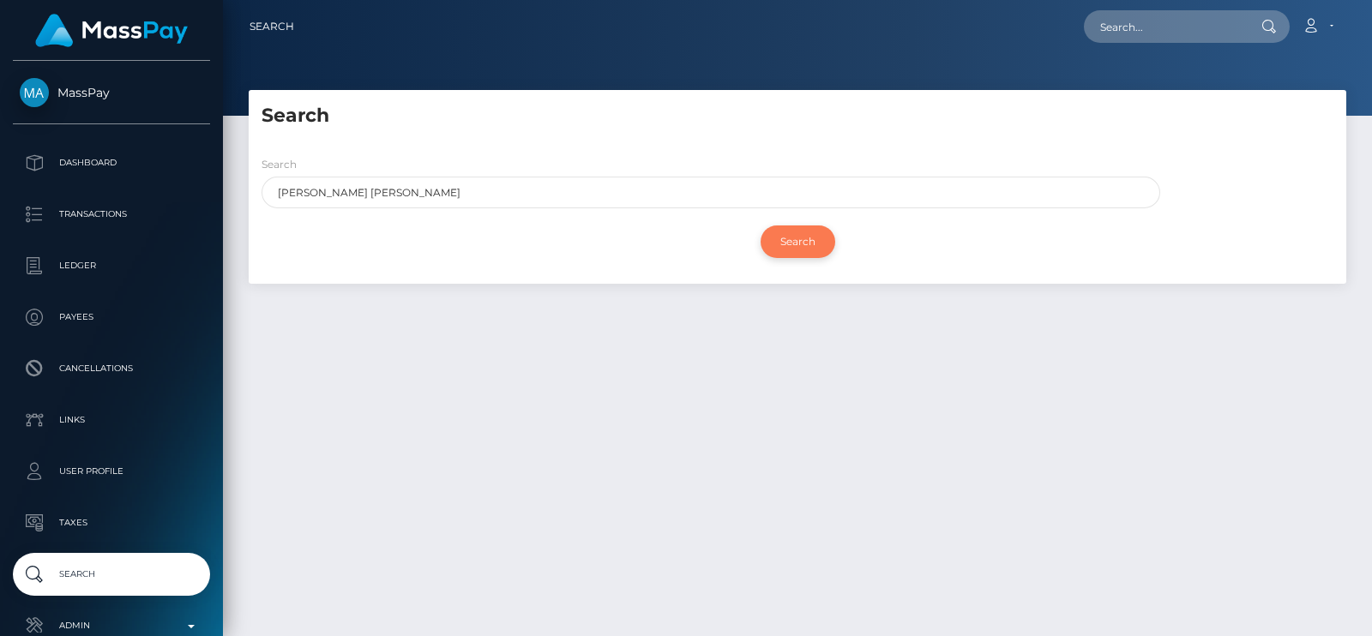
click at [807, 252] on input "Search" at bounding box center [798, 242] width 75 height 33
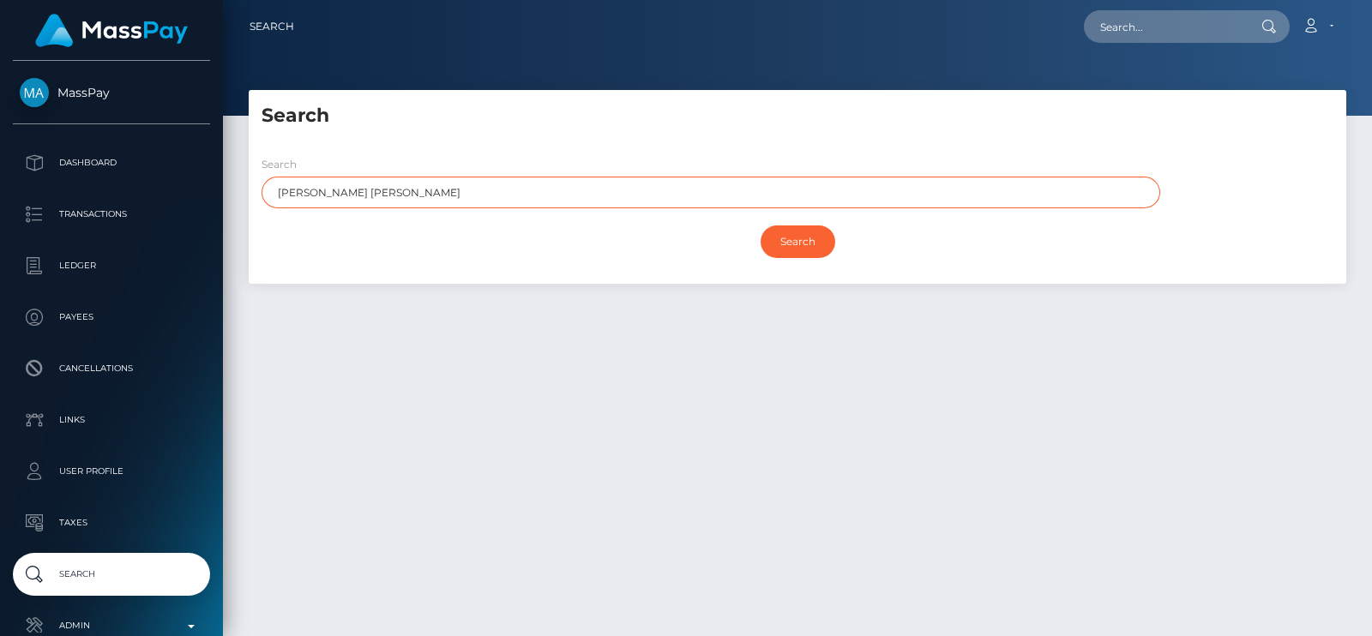
click at [333, 196] on input "Bryson Kyle alexander" at bounding box center [711, 193] width 899 height 32
click at [761, 226] on input "Search" at bounding box center [798, 242] width 75 height 33
click at [339, 193] on input "Bryson alexander" at bounding box center [711, 193] width 899 height 32
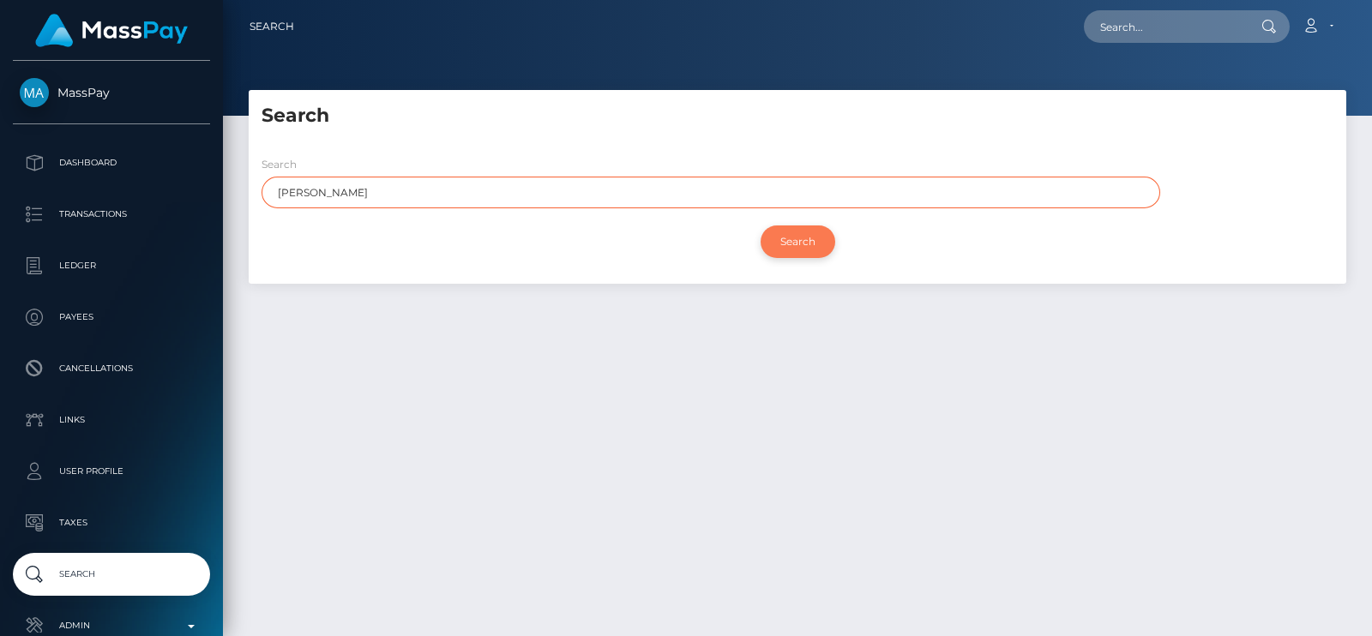
type input "Bryson"
click at [826, 244] on input "Search" at bounding box center [798, 242] width 75 height 33
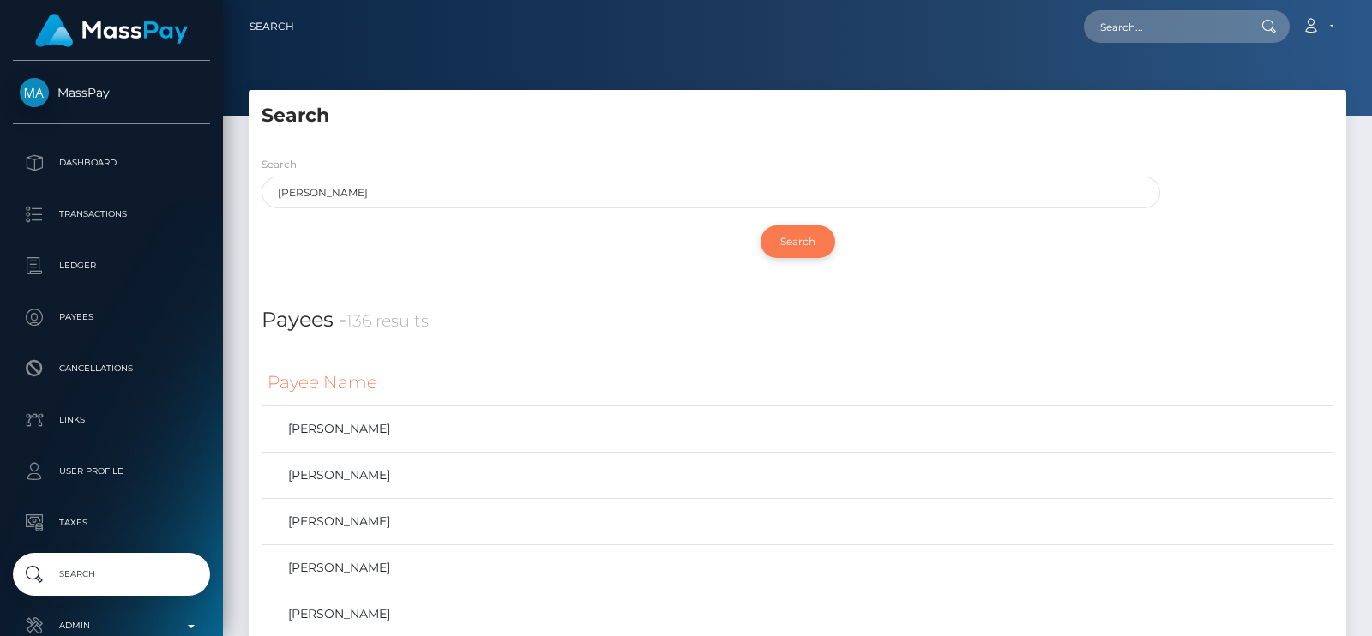
click at [826, 244] on input "Search" at bounding box center [798, 242] width 75 height 33
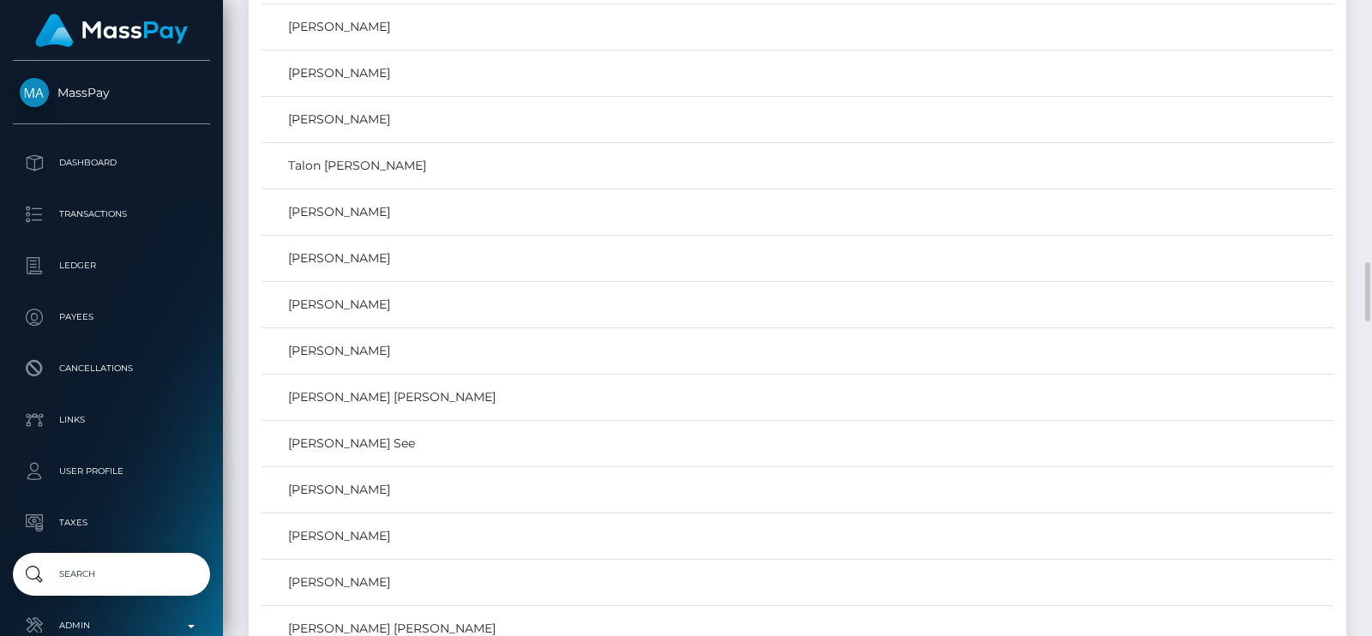
scroll to position [2811, 0]
click at [342, 315] on td "[PERSON_NAME]" at bounding box center [798, 304] width 1072 height 46
click at [328, 298] on link "[PERSON_NAME]" at bounding box center [798, 304] width 1060 height 25
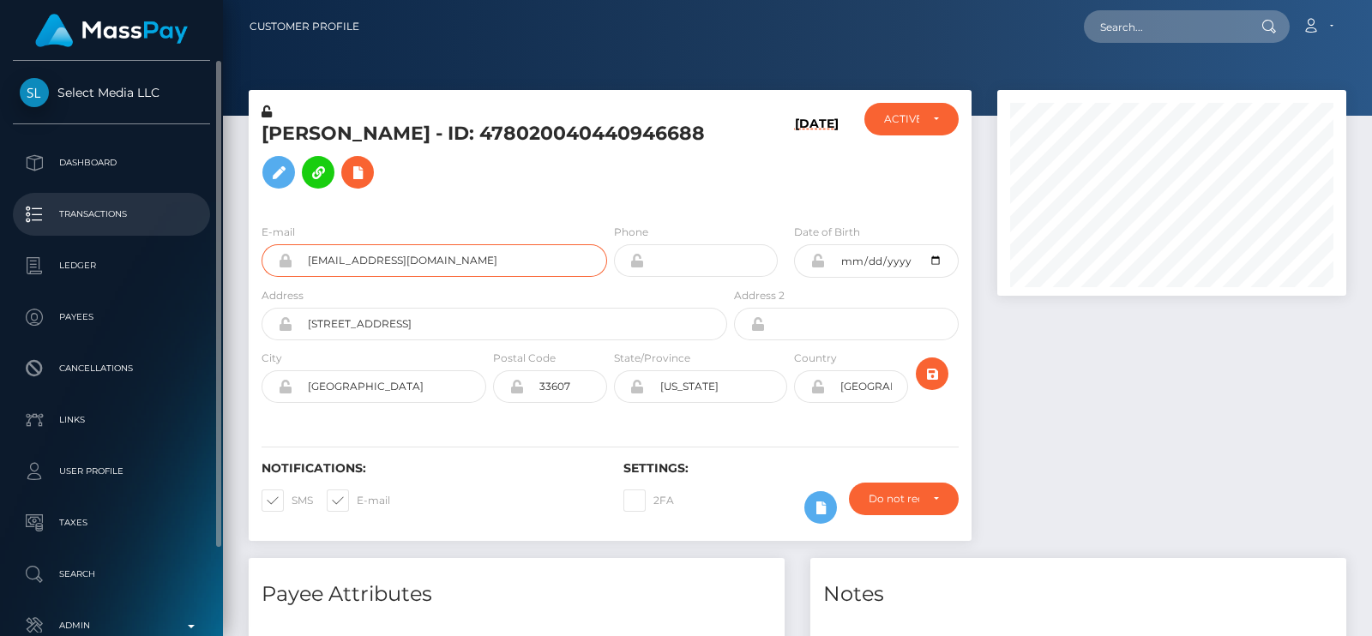
drag, startPoint x: 467, startPoint y: 289, endPoint x: 199, endPoint y: 216, distance: 278.1
click at [199, 216] on div "Select Media LLC Dashboard Transactions Ledger Payees Cancellations" at bounding box center [686, 318] width 1372 height 636
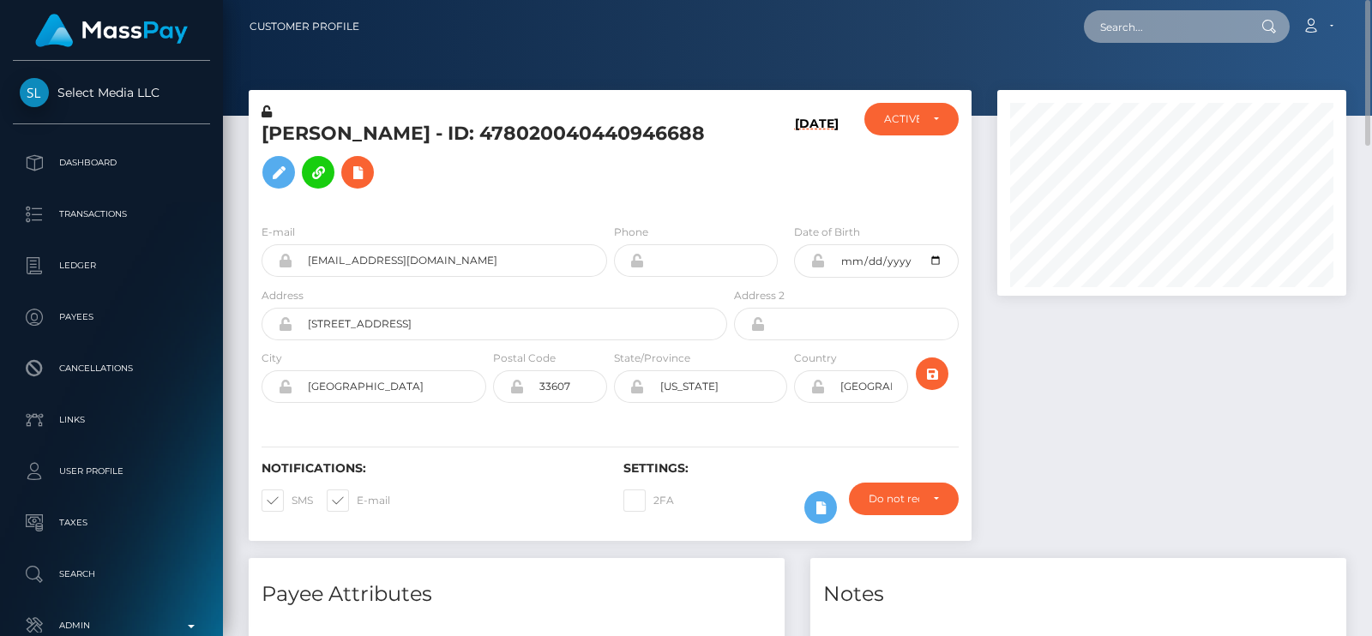
click at [1166, 19] on input "text" at bounding box center [1164, 26] width 161 height 33
paste input "[EMAIL_ADDRESS][DOMAIN_NAME]"
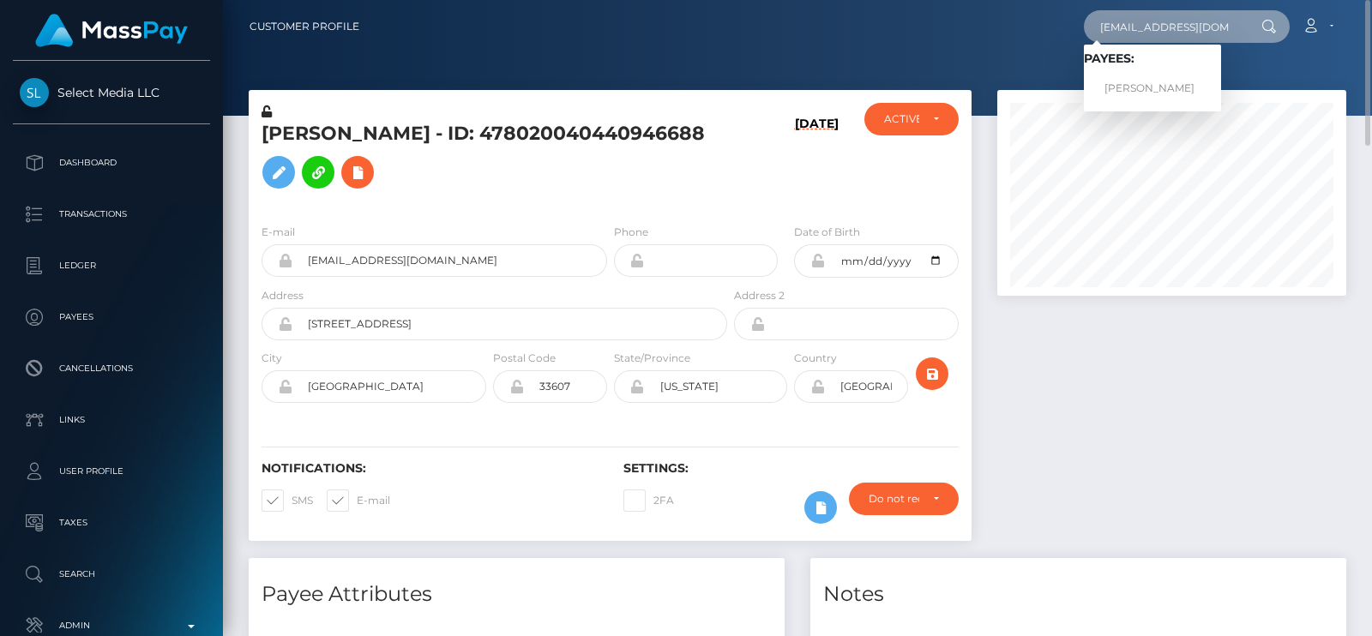
type input "[EMAIL_ADDRESS][DOMAIN_NAME]"
click at [758, 277] on input "tel" at bounding box center [712, 260] width 134 height 33
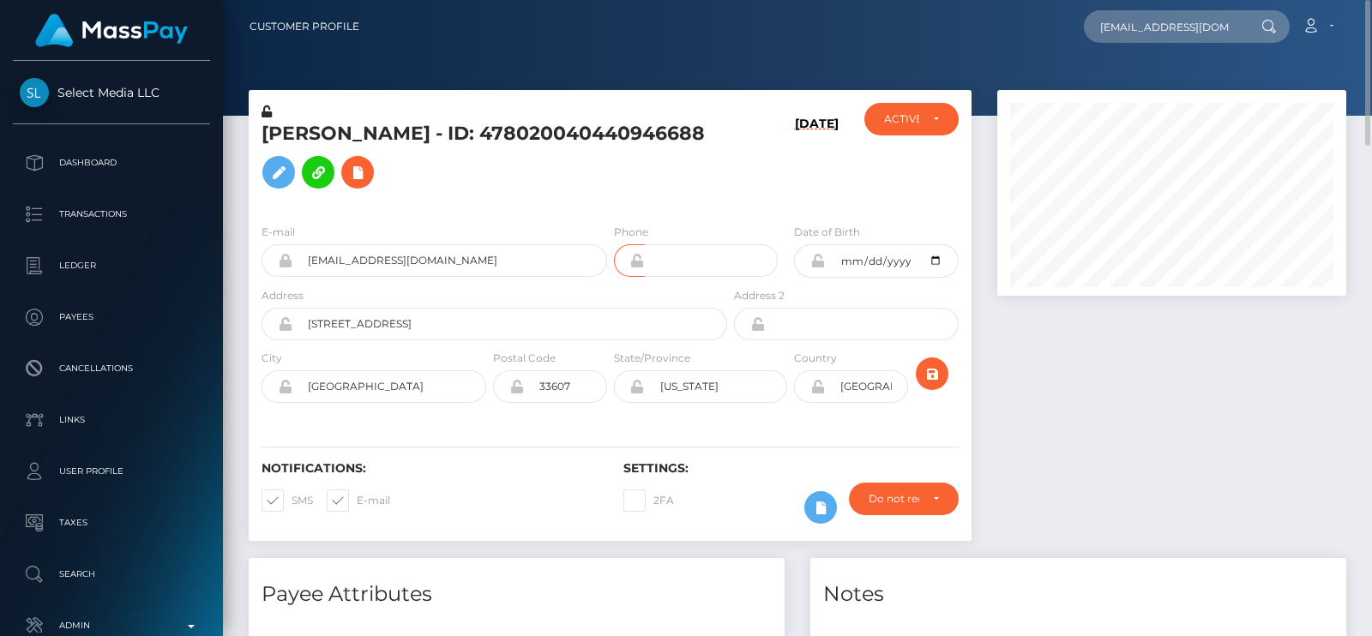
click at [727, 195] on div "Bryson Kyle - ID: 478020040440946688" at bounding box center [490, 156] width 482 height 107
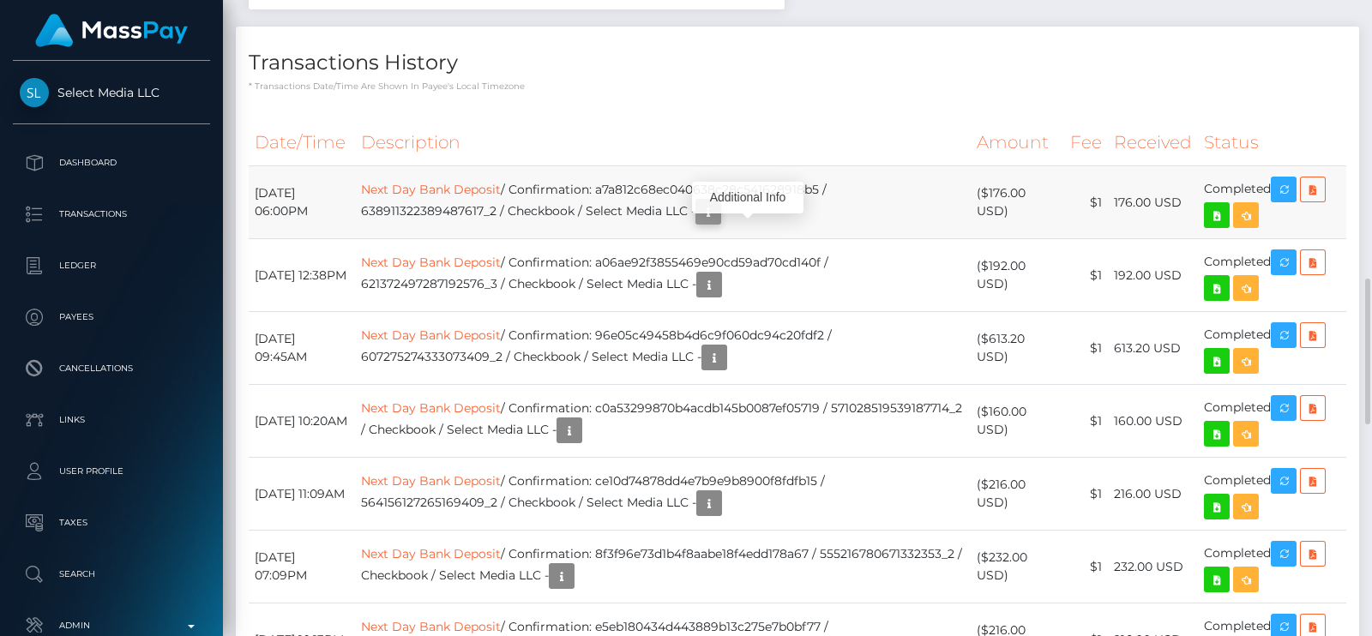
scroll to position [205, 348]
click at [721, 225] on button "button" at bounding box center [708, 212] width 26 height 26
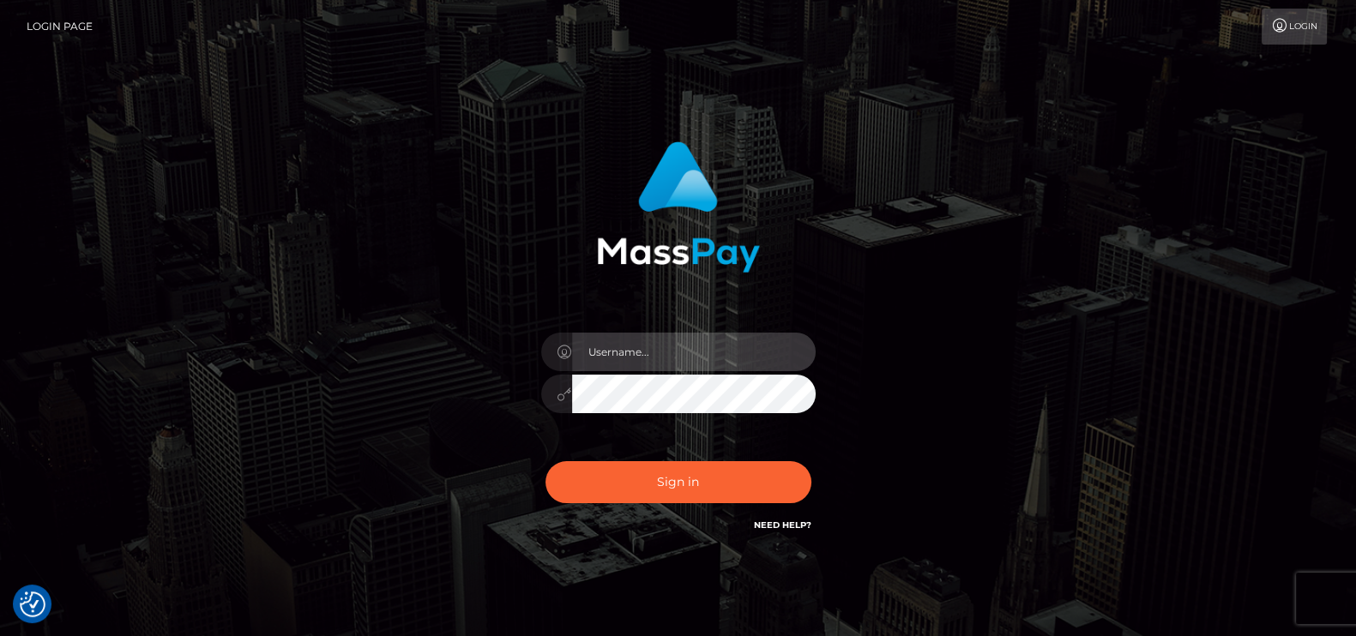
type input "petros.kidane"
click at [677, 460] on div "Sign in Need Help?" at bounding box center [678, 489] width 300 height 76
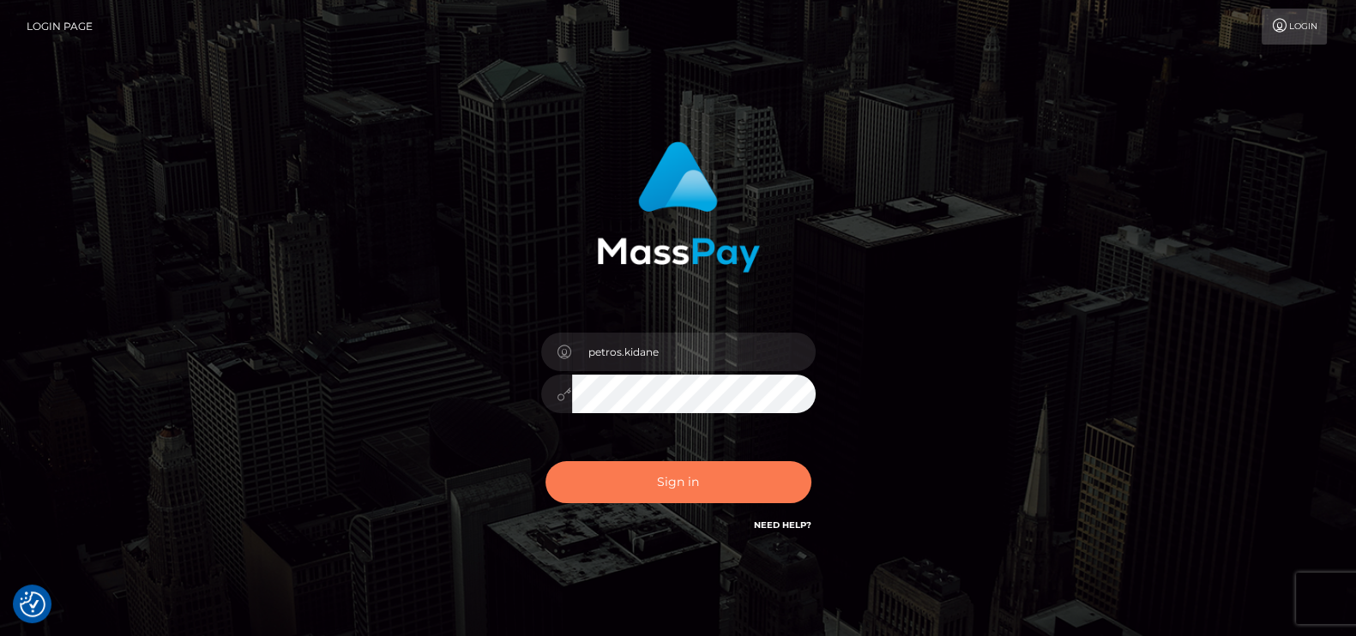
click at [673, 484] on button "Sign in" at bounding box center [678, 482] width 266 height 42
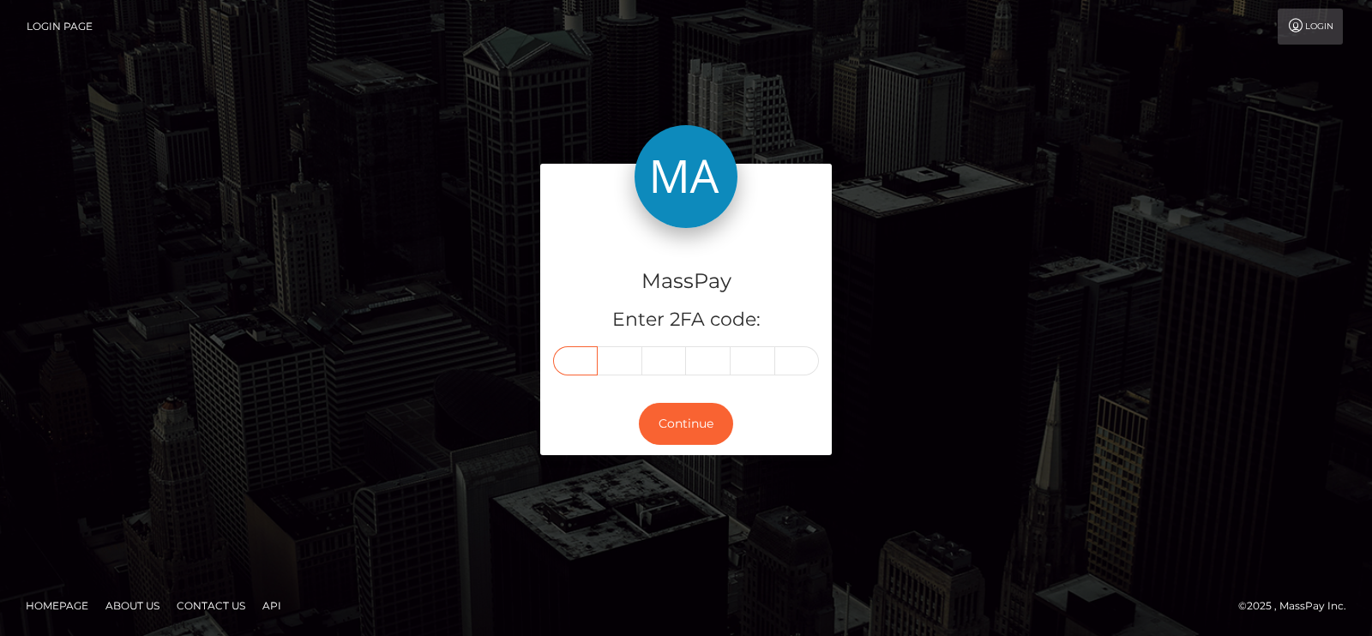
click at [579, 364] on input "text" at bounding box center [575, 360] width 45 height 29
paste input "9"
type input "9"
type input "2"
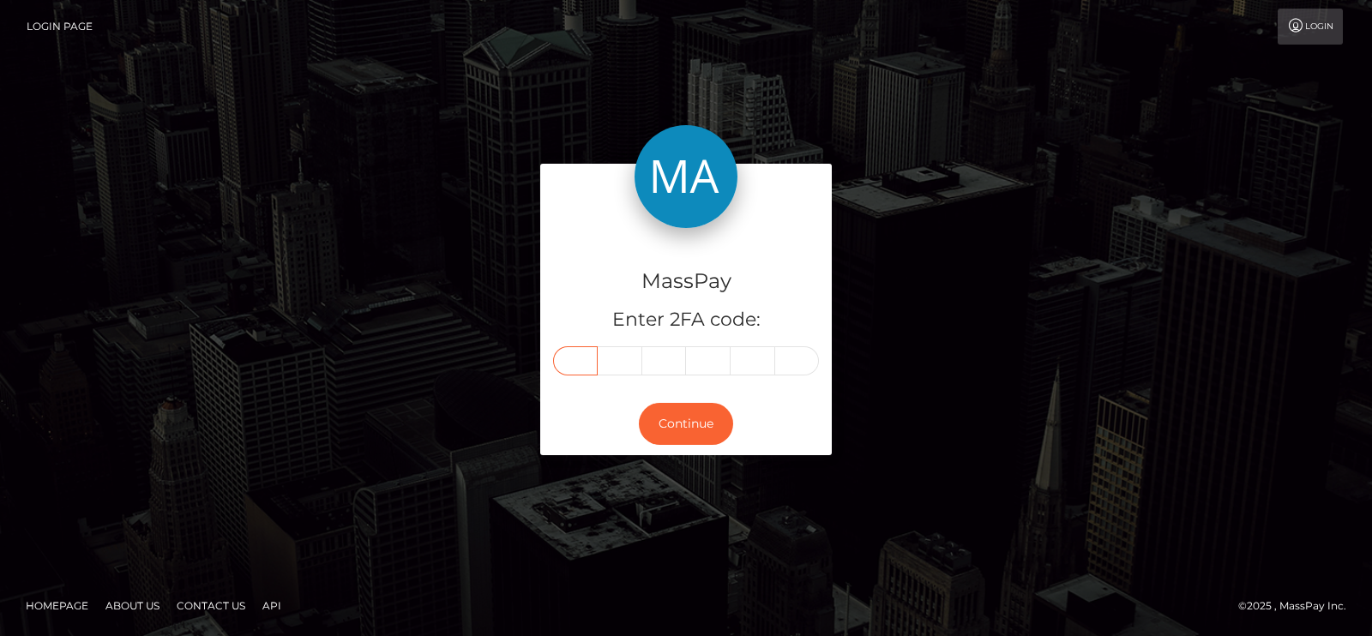
type input "8"
type input "9"
type input "3"
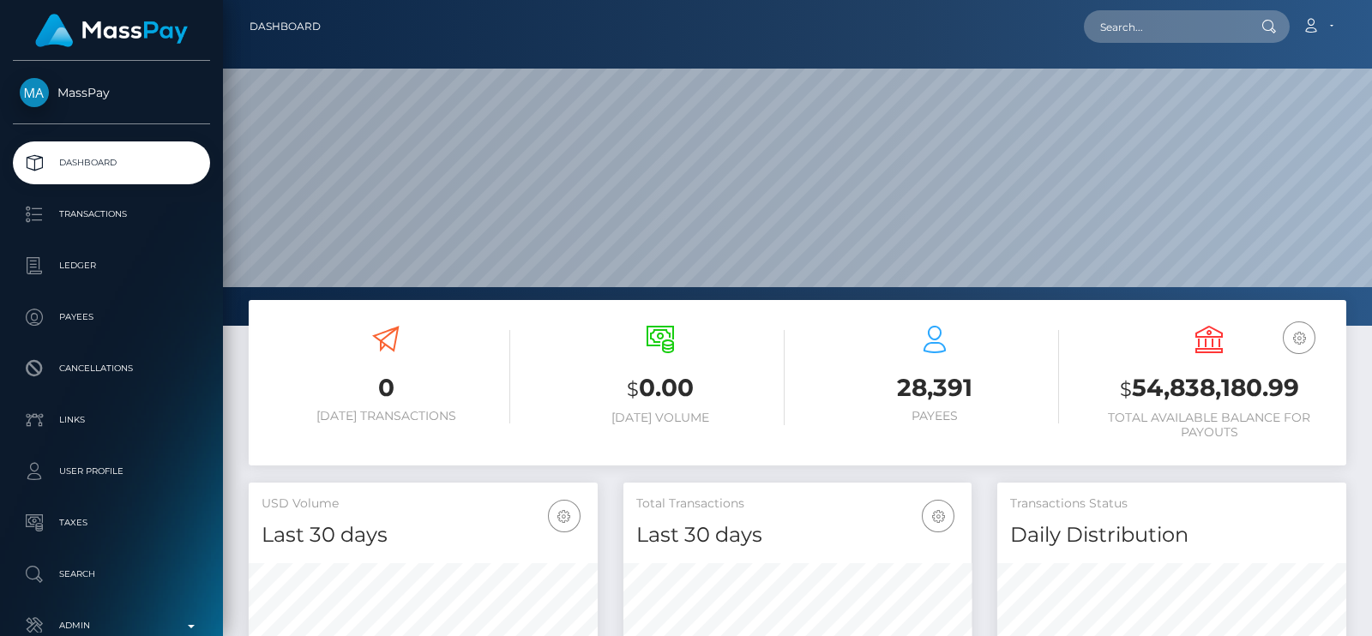
scroll to position [304, 348]
click at [1147, 23] on input "text" at bounding box center [1164, 26] width 161 height 33
paste input "youdawg@hotmail.com"
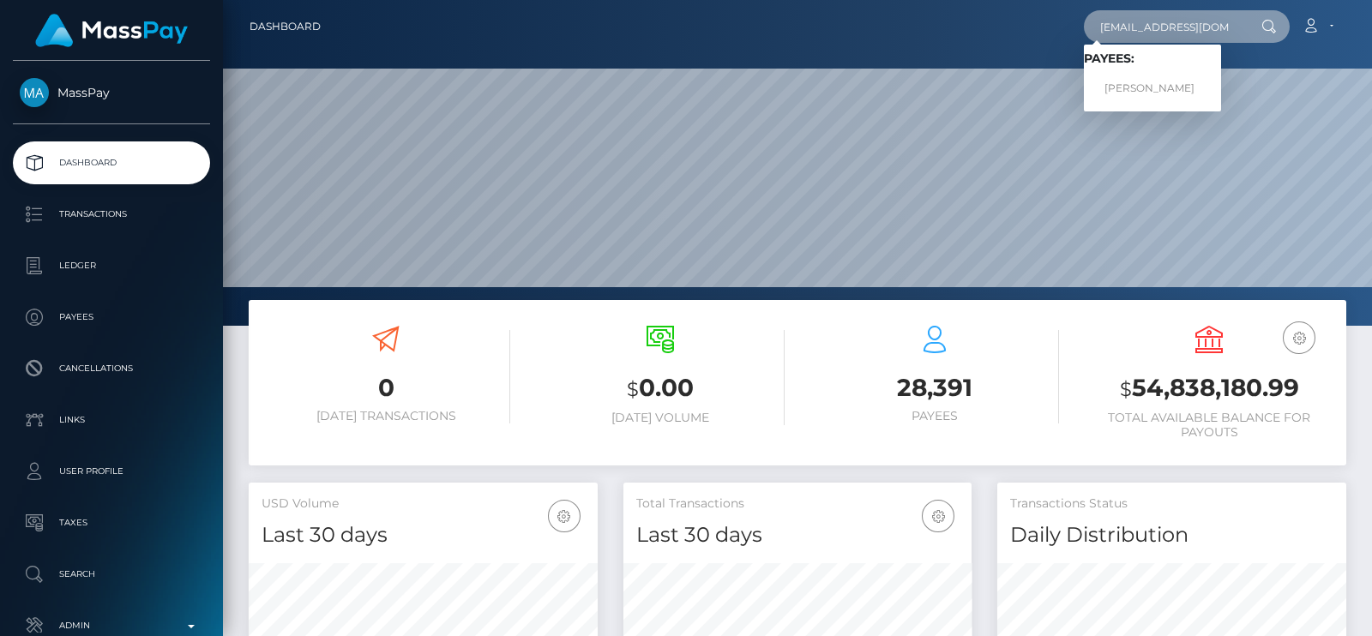
type input "youdawg@hotmail.com"
click at [1151, 84] on link "Brenda Lockhart" at bounding box center [1152, 89] width 137 height 32
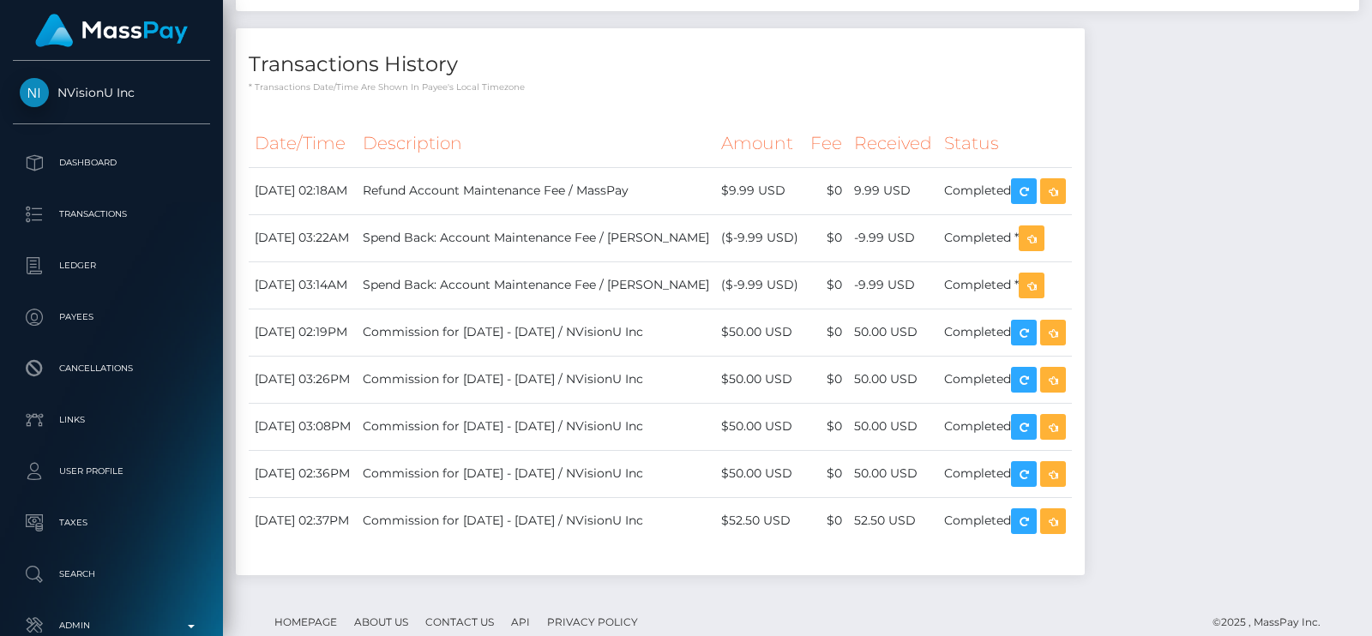
scroll to position [1422, 0]
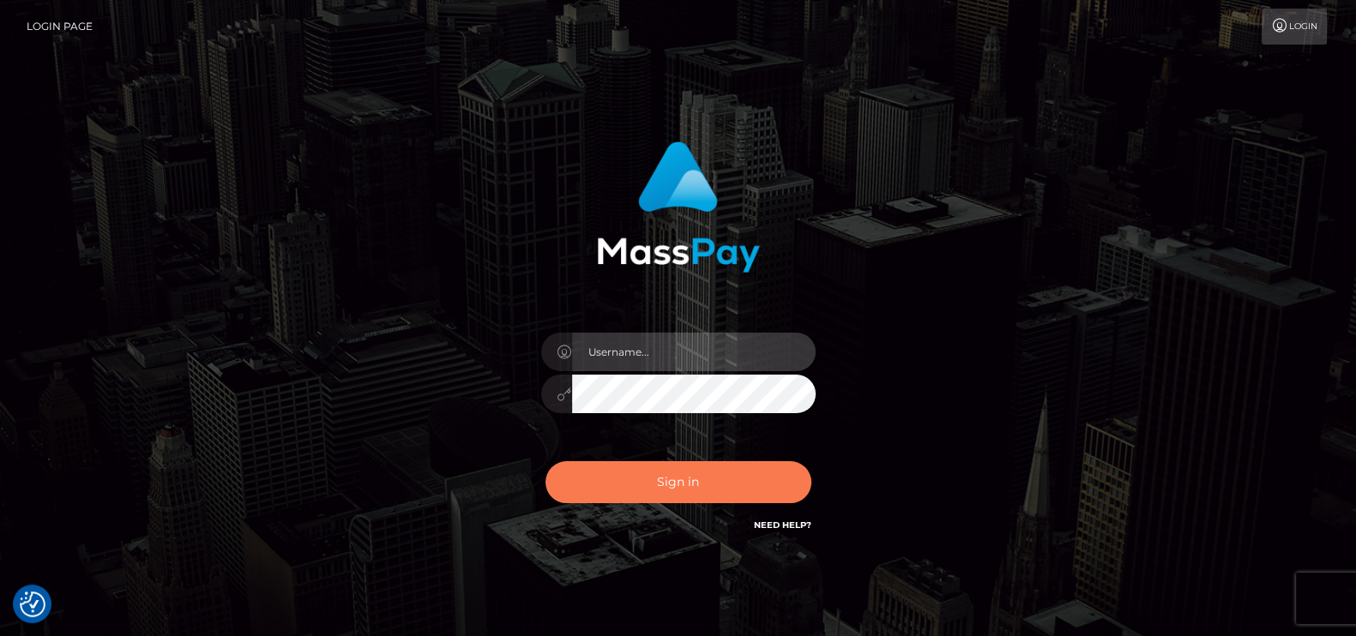
type input "petros.kidane"
click at [725, 488] on button "Sign in" at bounding box center [678, 482] width 266 height 42
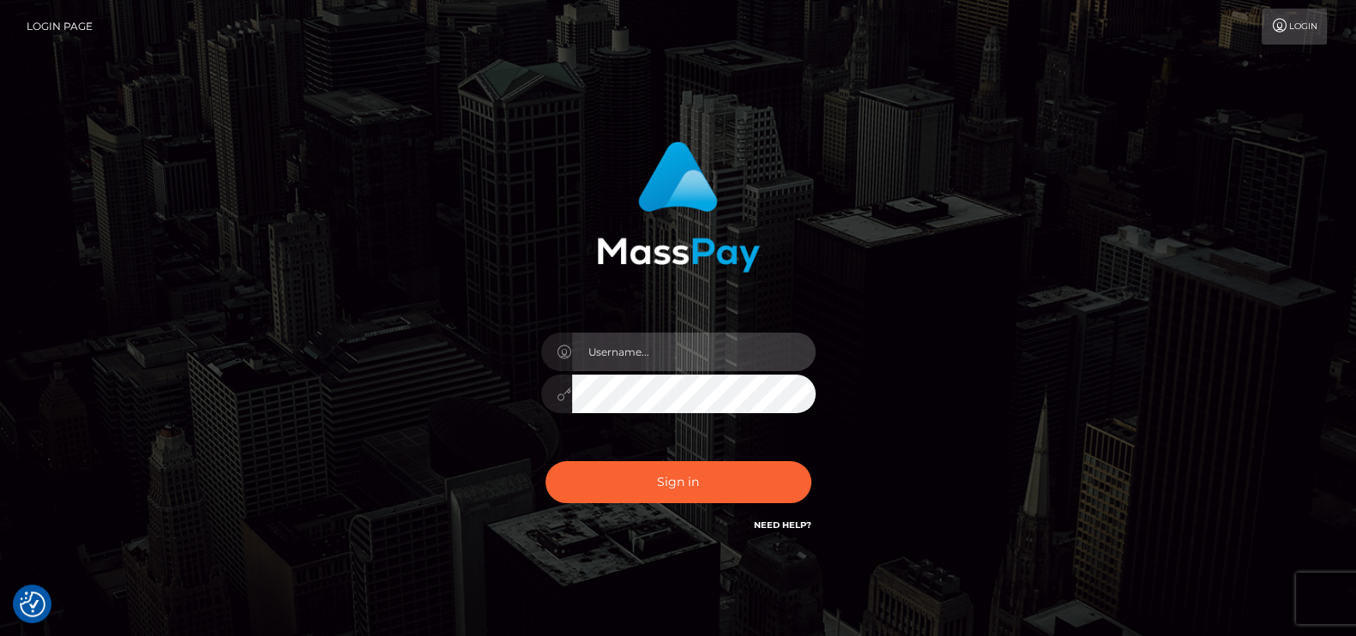
type input "petros.kidane"
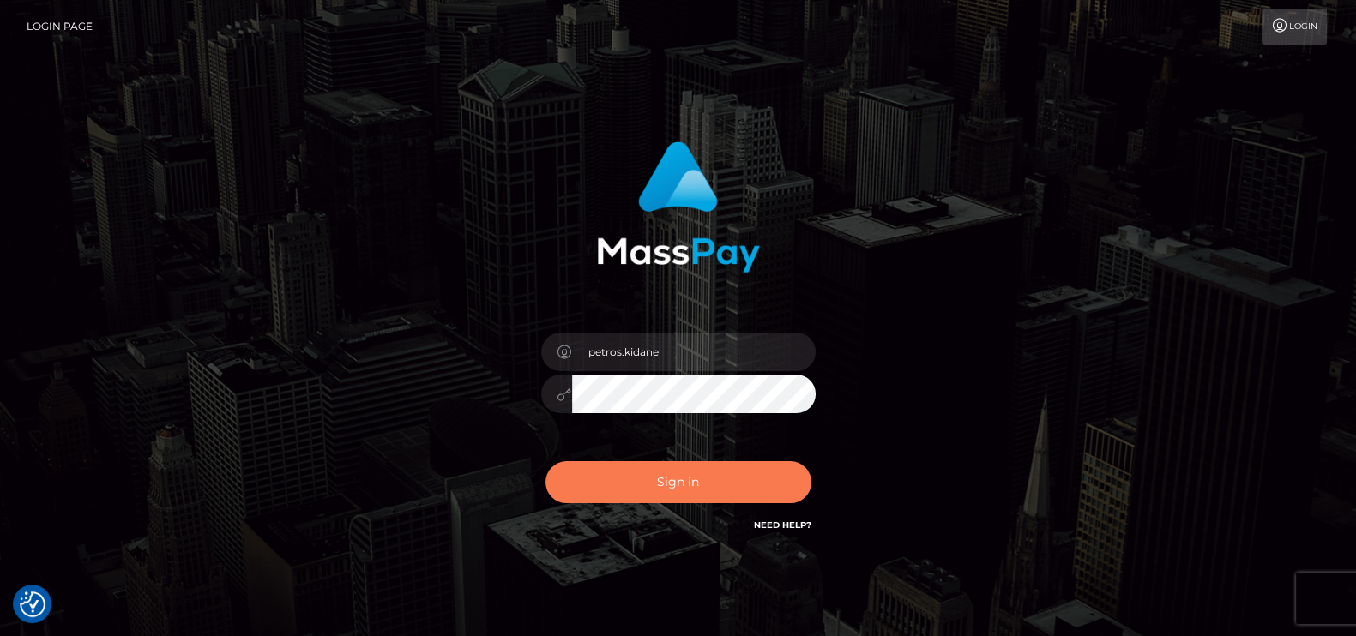
drag, startPoint x: 0, startPoint y: 0, endPoint x: 725, endPoint y: 486, distance: 873.3
click at [725, 486] on button "Sign in" at bounding box center [678, 482] width 266 height 42
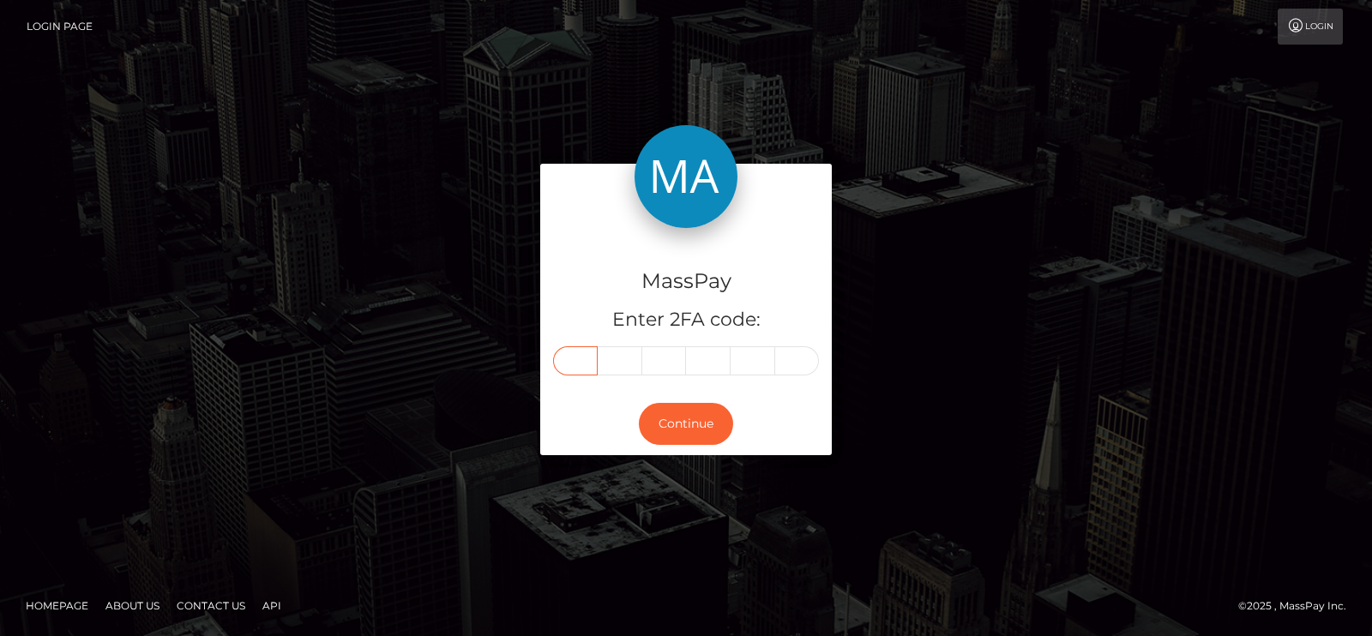
click at [578, 360] on input "text" at bounding box center [575, 360] width 45 height 29
paste input "8"
type input "8"
type input "3"
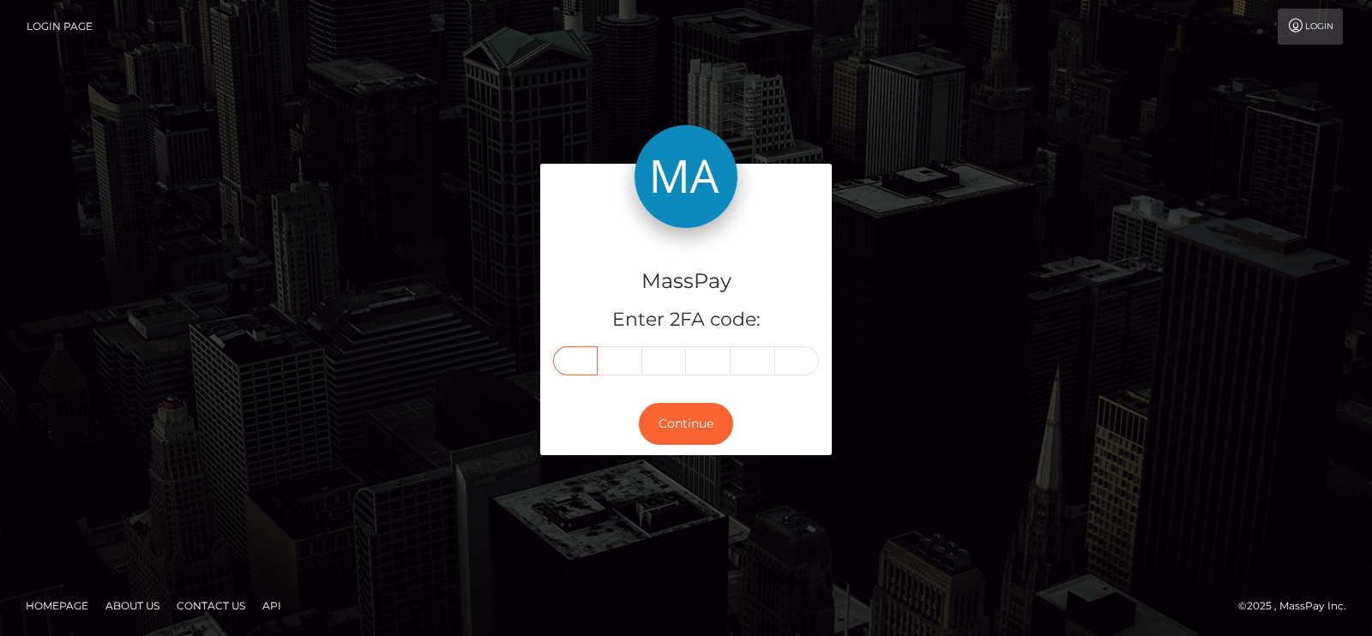
type input "0"
type input "3"
type input "4"
type input "5"
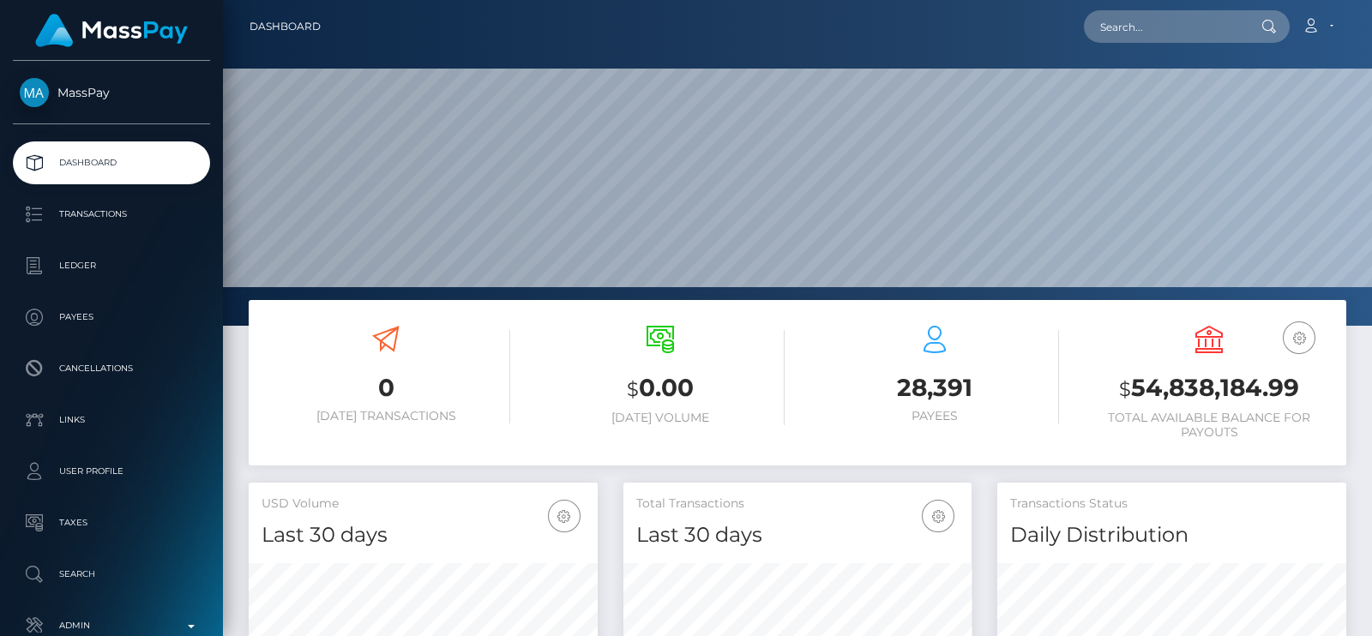
scroll to position [304, 348]
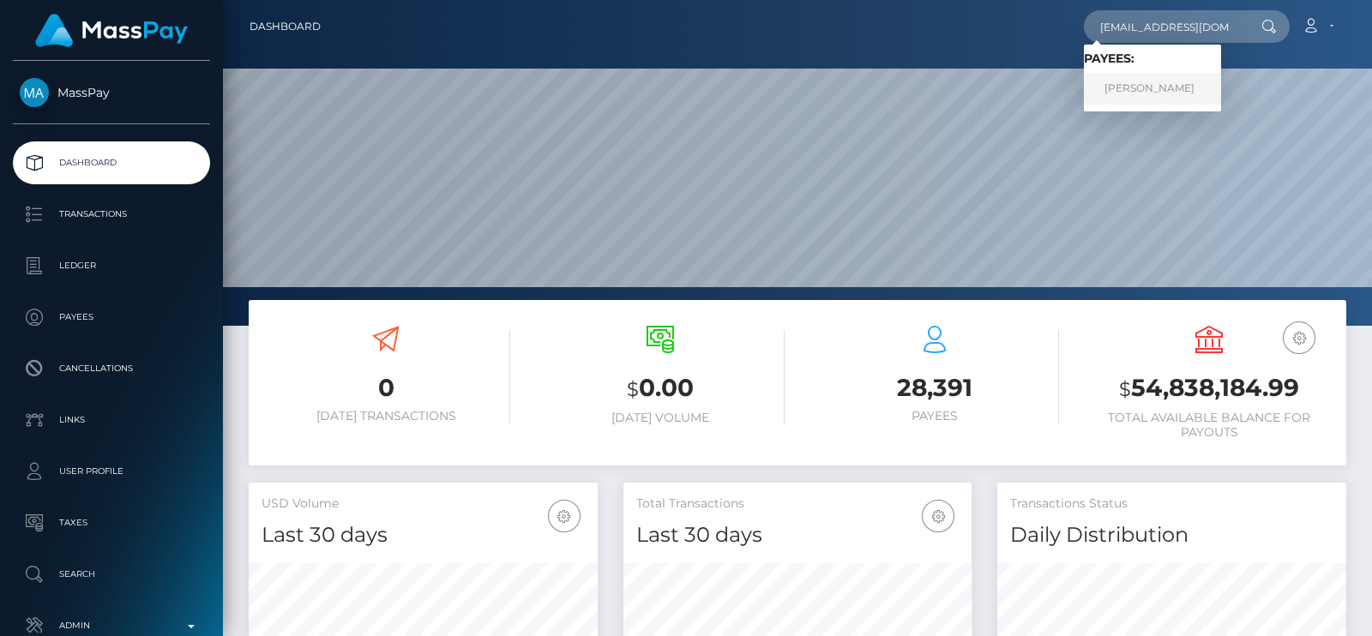
type input "[EMAIL_ADDRESS][DOMAIN_NAME]"
click at [1143, 89] on link "Brenda Lockhart" at bounding box center [1152, 89] width 137 height 32
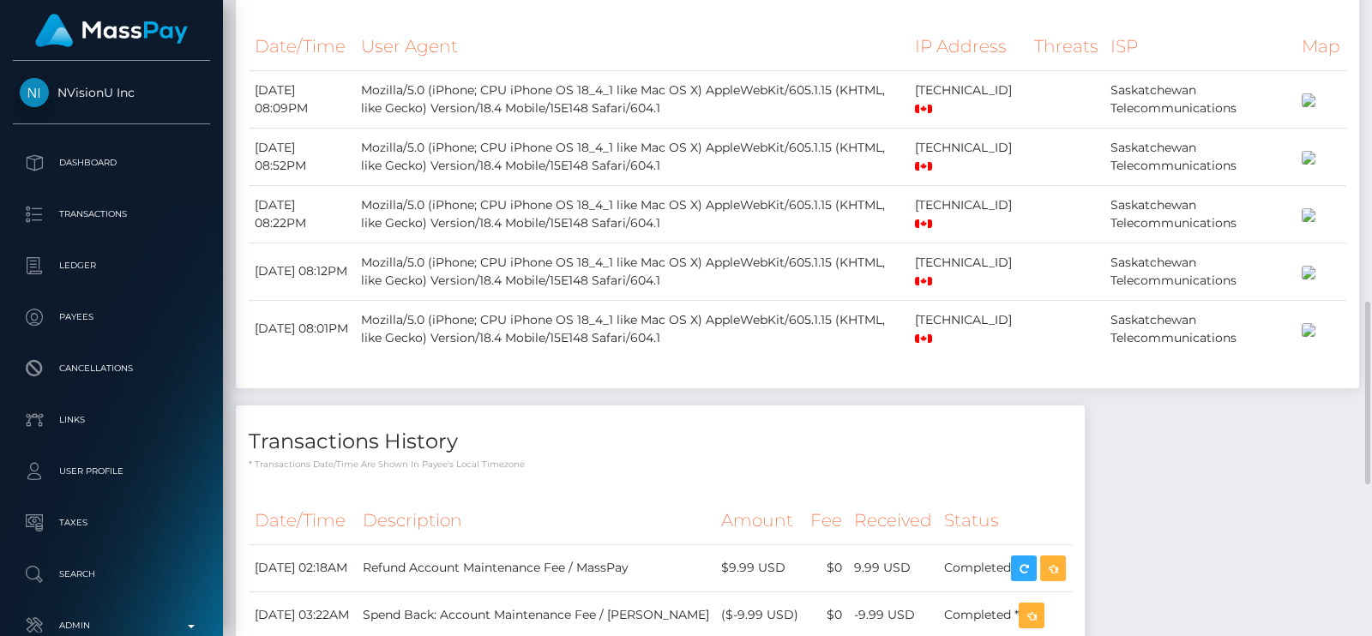
scroll to position [1045, 0]
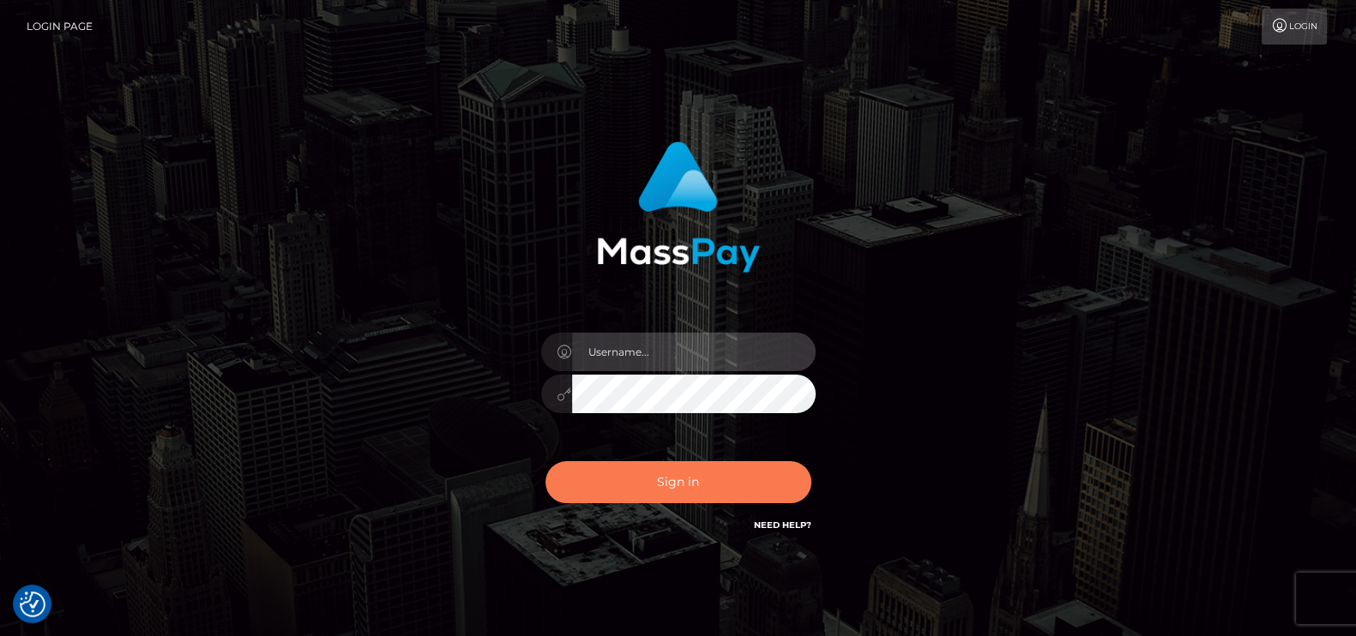
type input "petros.kidane"
click at [661, 484] on button "Sign in" at bounding box center [678, 482] width 266 height 42
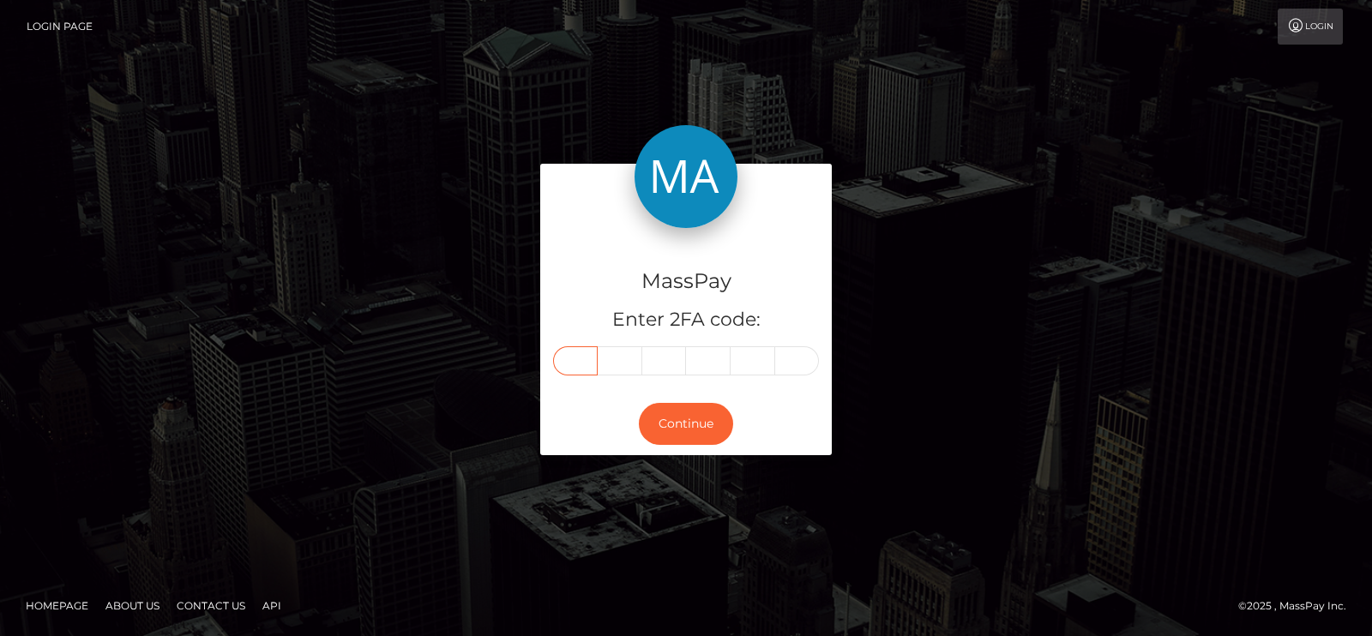
click at [575, 361] on input "text" at bounding box center [575, 360] width 45 height 29
paste input "0"
type input "0"
type input "5"
type input "3"
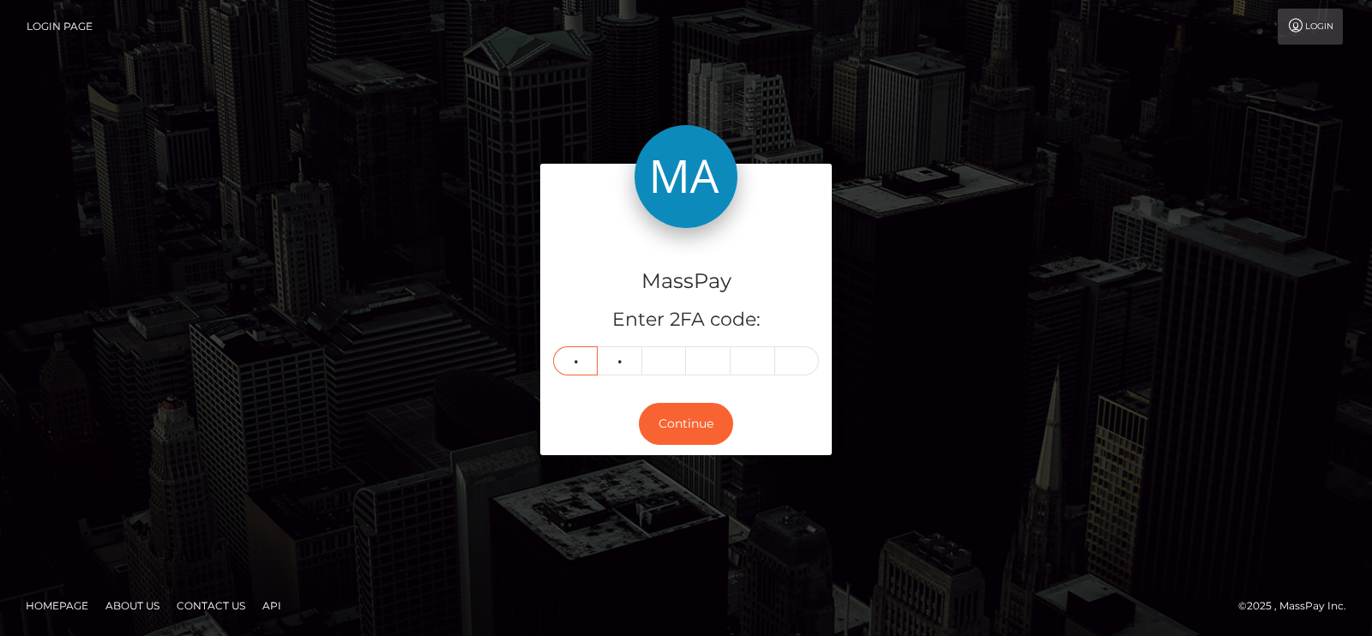
type input "9"
type input "8"
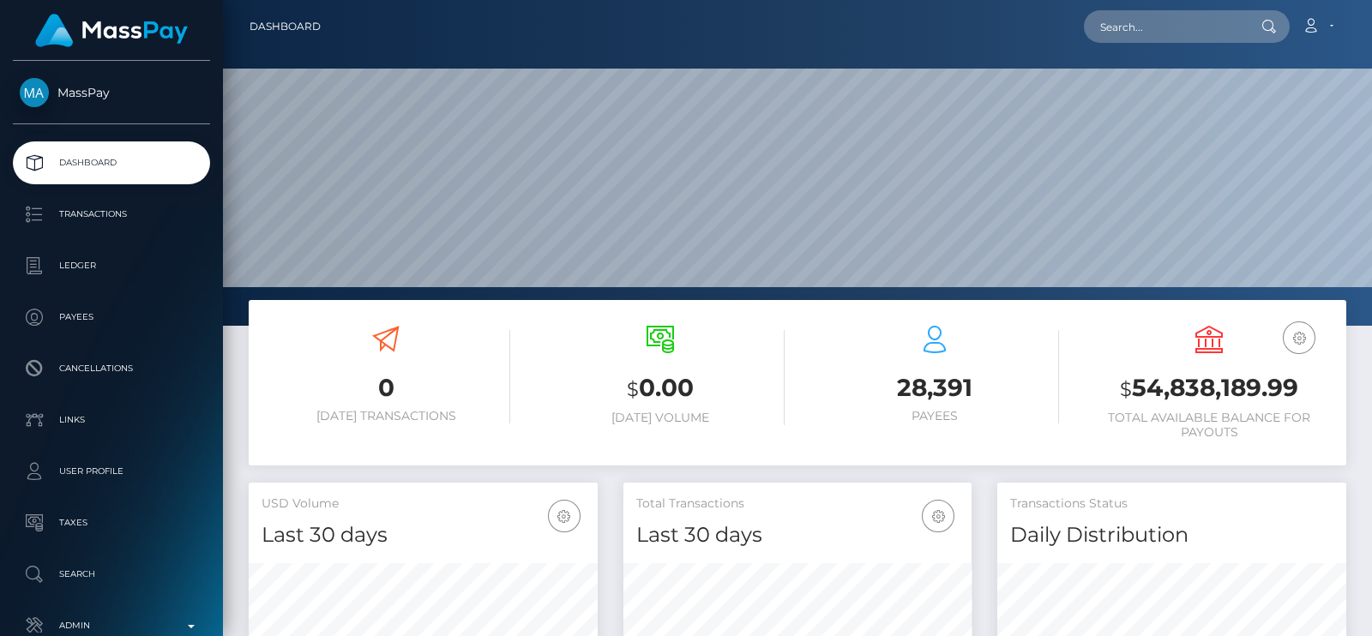
scroll to position [304, 348]
paste input "[EMAIL_ADDRESS][DOMAIN_NAME]"
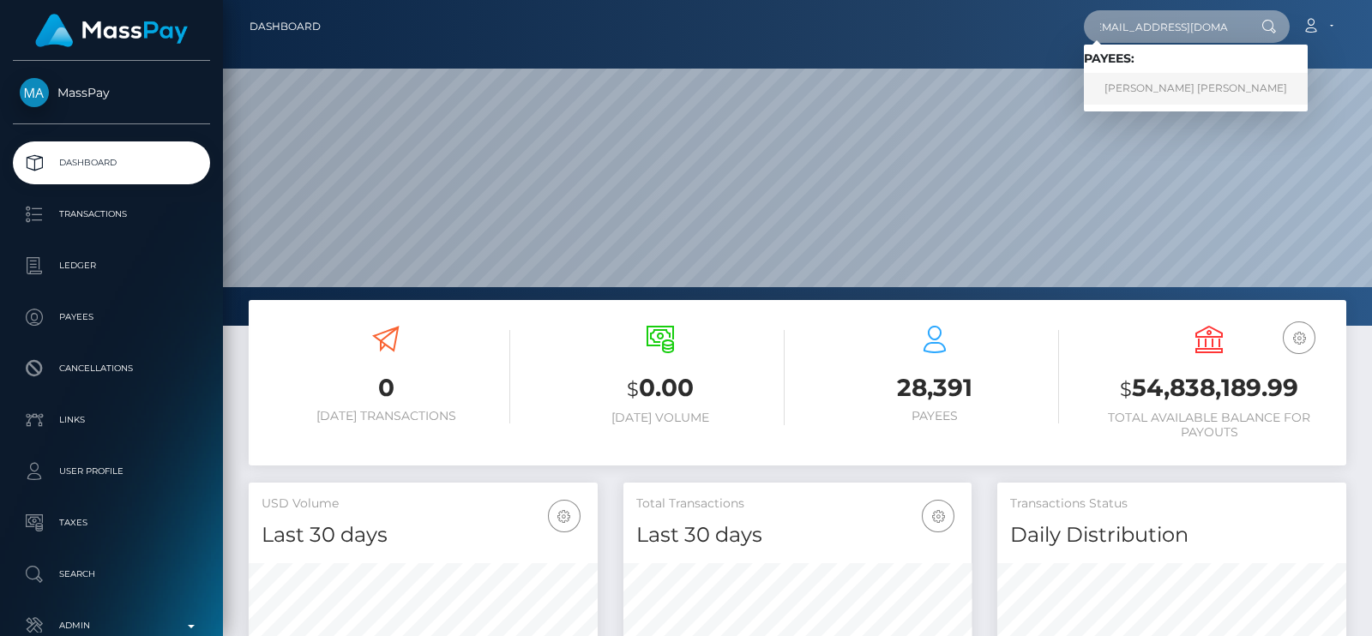
type input "[EMAIL_ADDRESS][DOMAIN_NAME]"
click at [1187, 94] on link "[PERSON_NAME] [PERSON_NAME]" at bounding box center [1196, 89] width 224 height 32
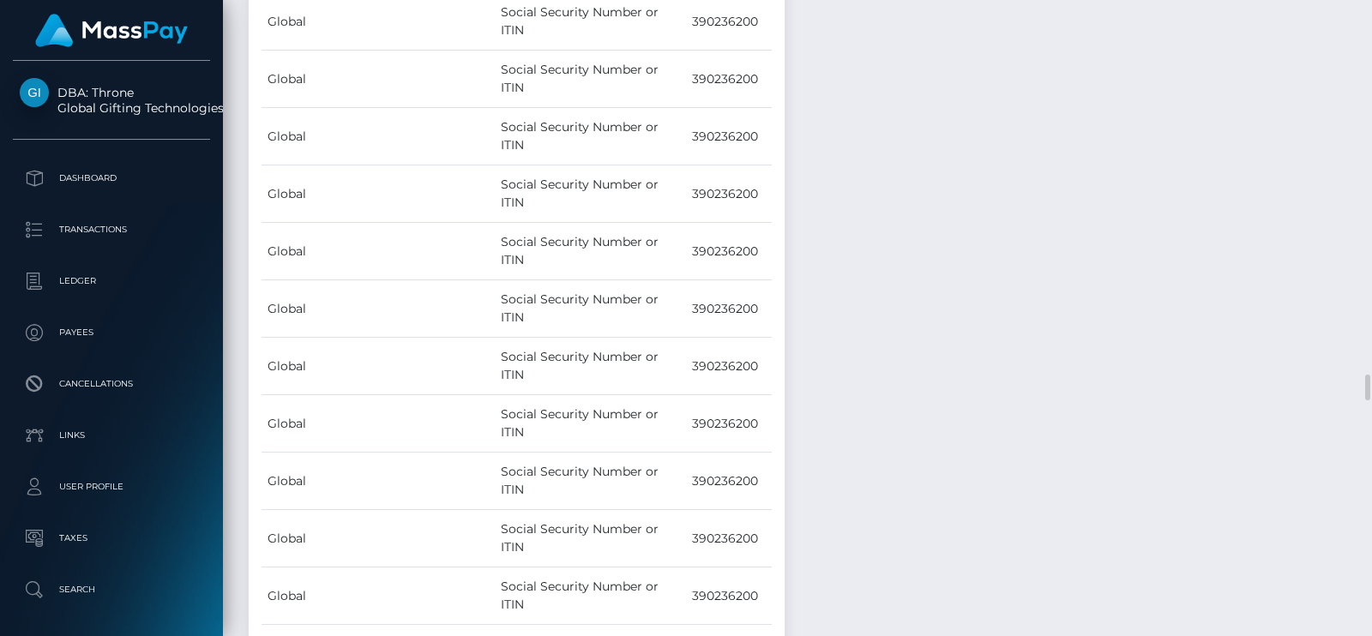
scroll to position [9084, 0]
